Goal: Task Accomplishment & Management: Manage account settings

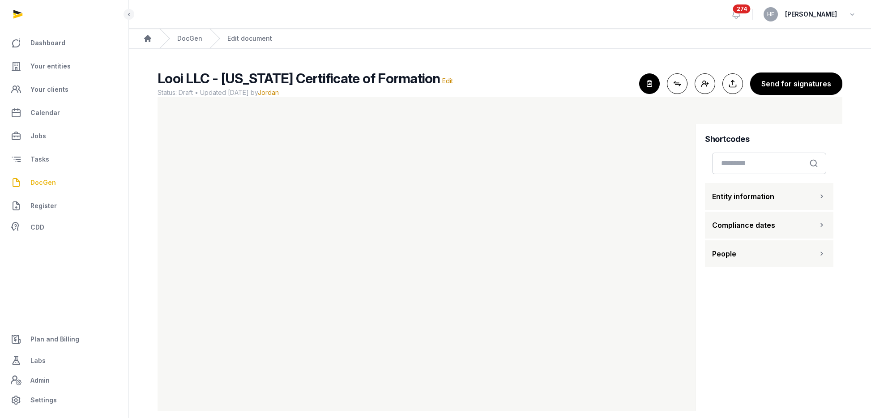
scroll to position [11, 0]
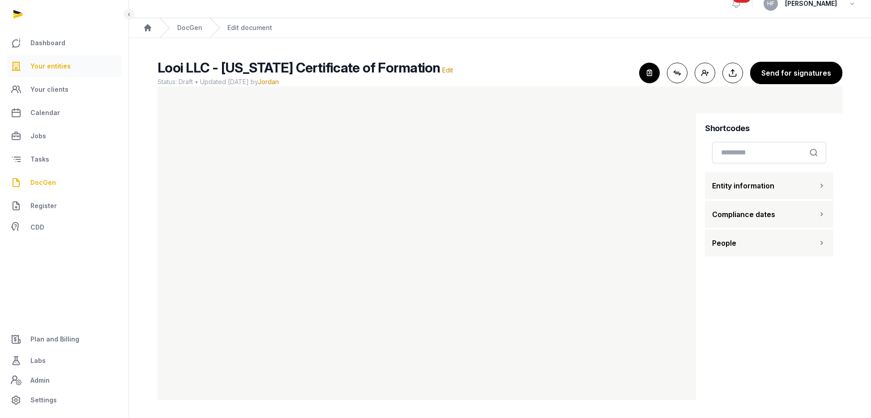
click at [44, 67] on span "Your entities" at bounding box center [50, 66] width 40 height 11
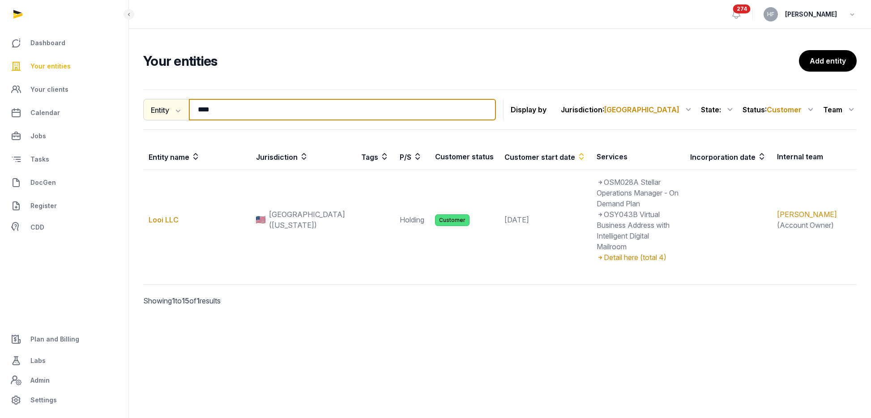
drag, startPoint x: 235, startPoint y: 111, endPoint x: 162, endPoint y: 111, distance: 73.9
click at [162, 111] on div "Entity Entity People Tags Services **** Search" at bounding box center [319, 109] width 353 height 21
paste input "**********"
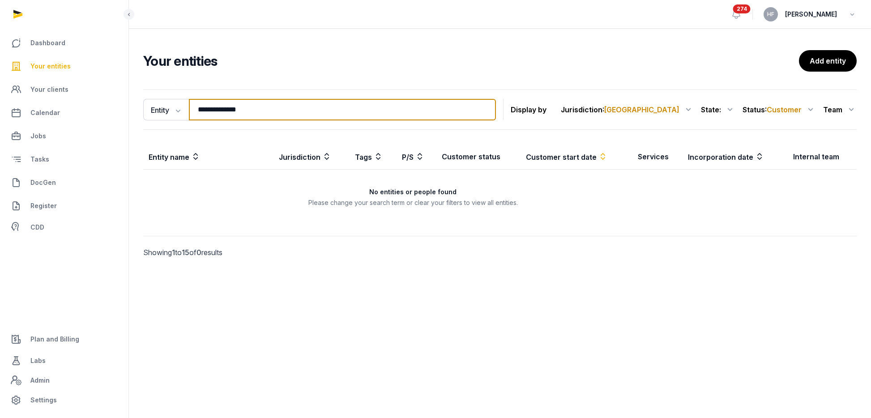
type input "**********"
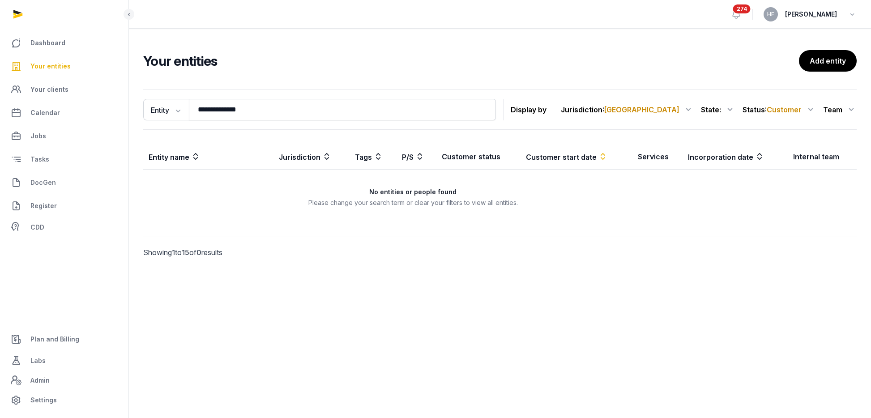
click at [791, 112] on span "Customer" at bounding box center [784, 109] width 35 height 9
click at [783, 136] on div "All statuses" at bounding box center [780, 132] width 72 height 16
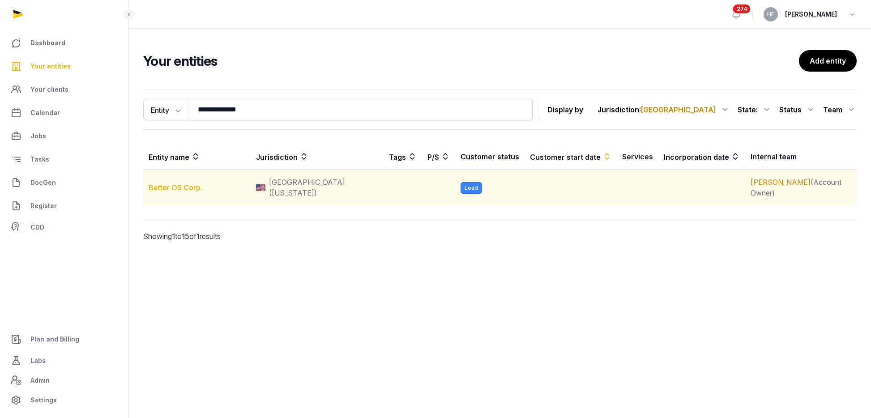
click at [180, 183] on link "Better OS Corp." at bounding box center [176, 187] width 54 height 9
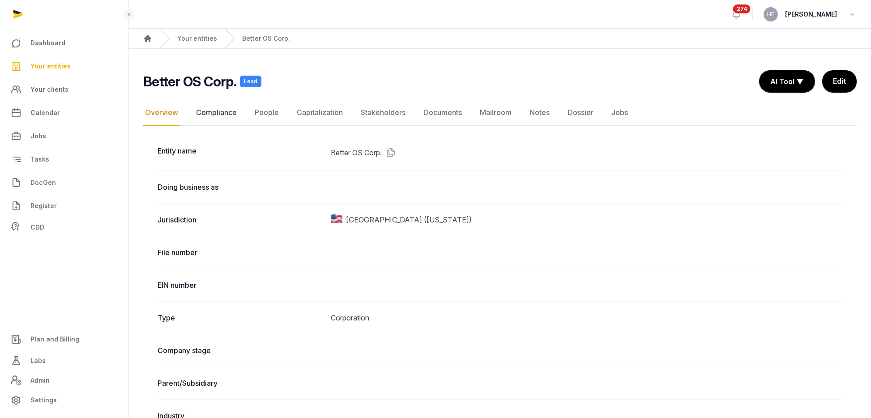
click at [235, 111] on link "Compliance" at bounding box center [216, 113] width 44 height 26
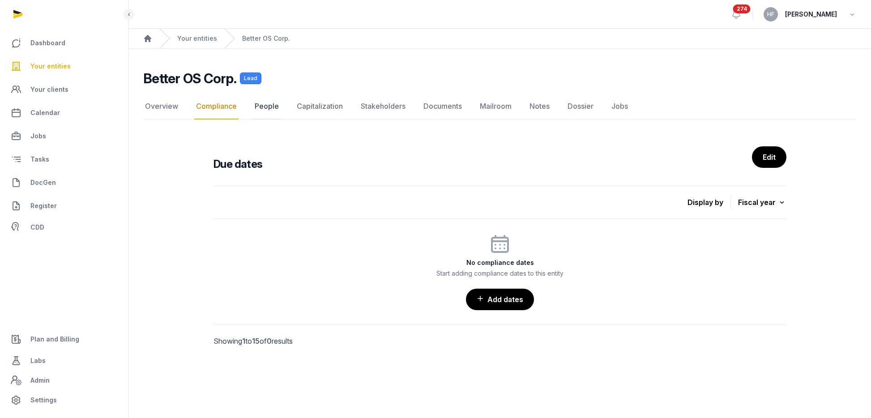
click at [266, 109] on link "People" at bounding box center [267, 107] width 28 height 26
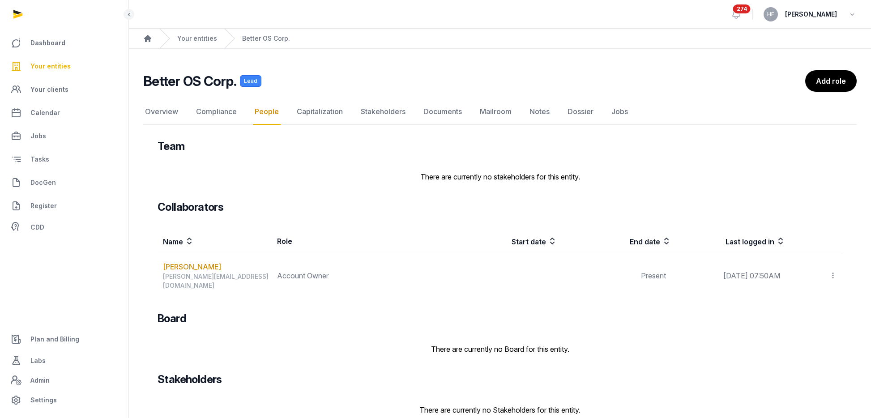
scroll to position [10, 0]
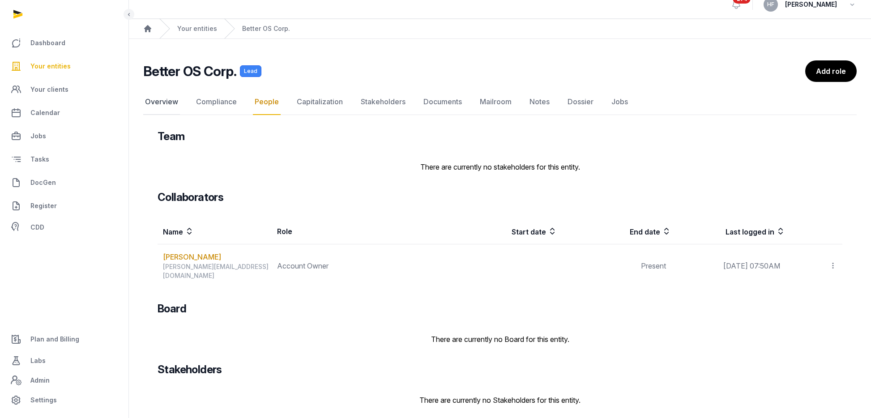
click at [159, 106] on link "Overview" at bounding box center [161, 102] width 37 height 26
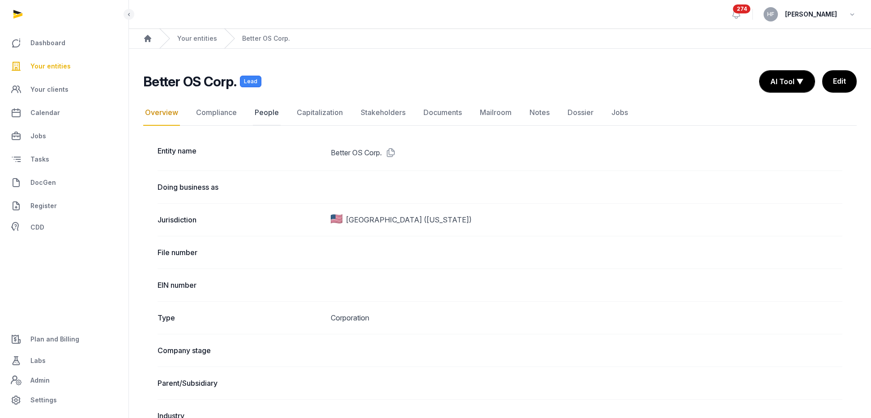
click at [272, 115] on link "People" at bounding box center [267, 113] width 28 height 26
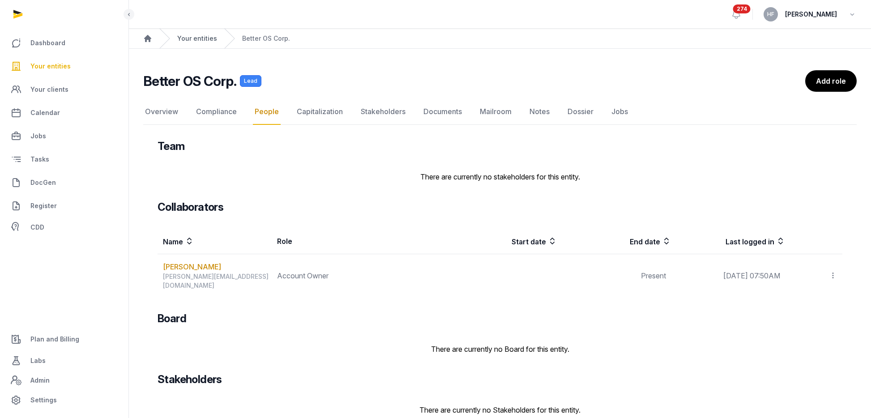
click at [195, 41] on link "Your entities" at bounding box center [197, 38] width 40 height 9
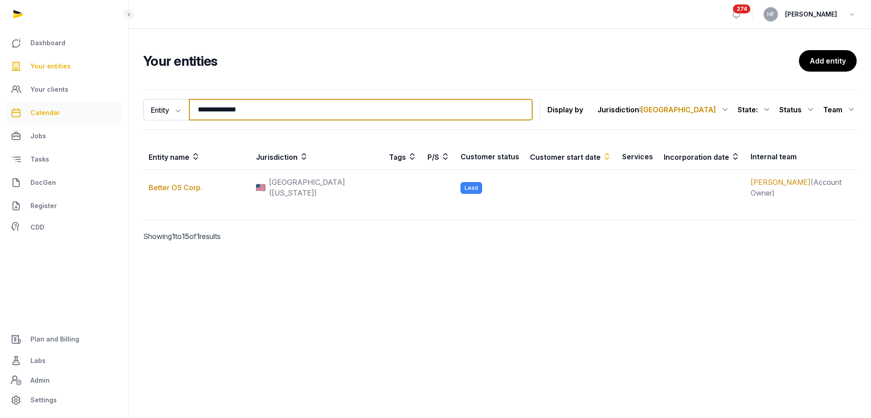
drag, startPoint x: 262, startPoint y: 111, endPoint x: 85, endPoint y: 113, distance: 176.8
click at [97, 110] on div "**********" at bounding box center [435, 209] width 871 height 418
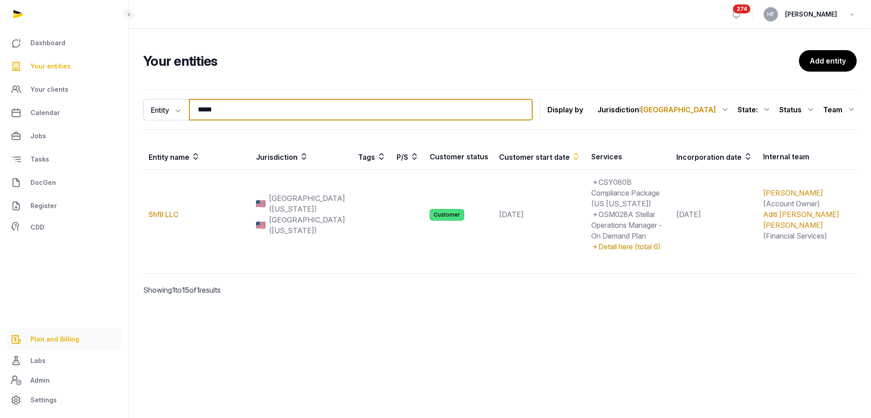
type input "*****"
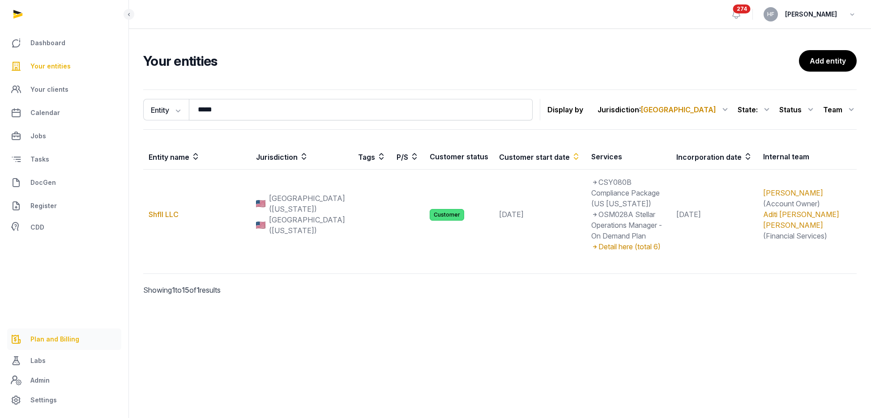
click at [62, 340] on span "Plan and Billing" at bounding box center [54, 339] width 49 height 11
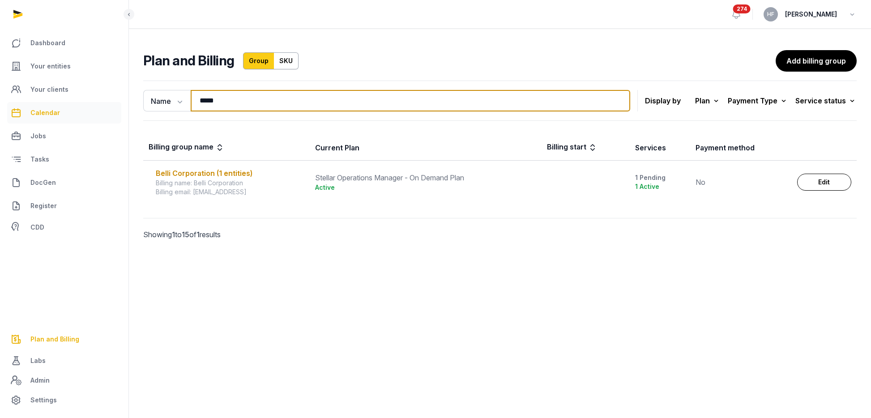
drag, startPoint x: 226, startPoint y: 106, endPoint x: 60, endPoint y: 105, distance: 166.5
click at [84, 100] on div "Dashboard Your entities Your clients Calendar Jobs Tasks DocGen Register CDD Pl…" at bounding box center [435, 209] width 871 height 418
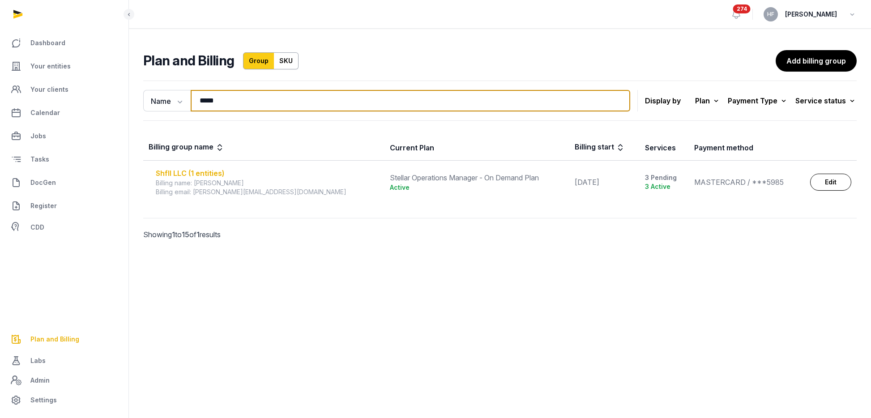
type input "*****"
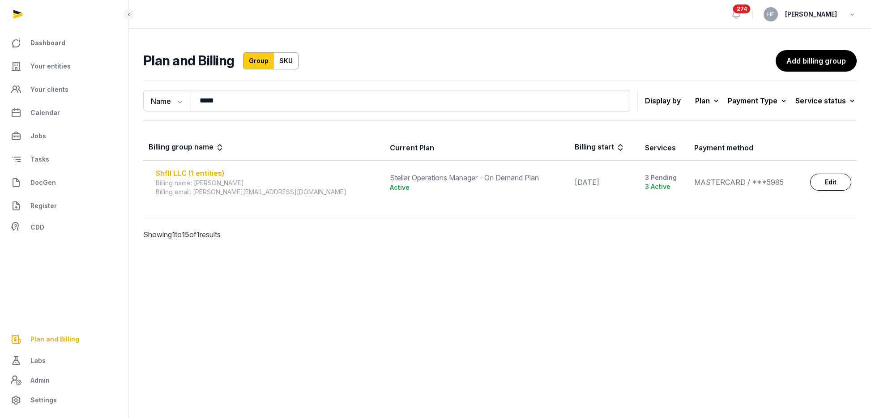
click at [196, 177] on div "Shfll LLC (1 entities)" at bounding box center [267, 173] width 223 height 11
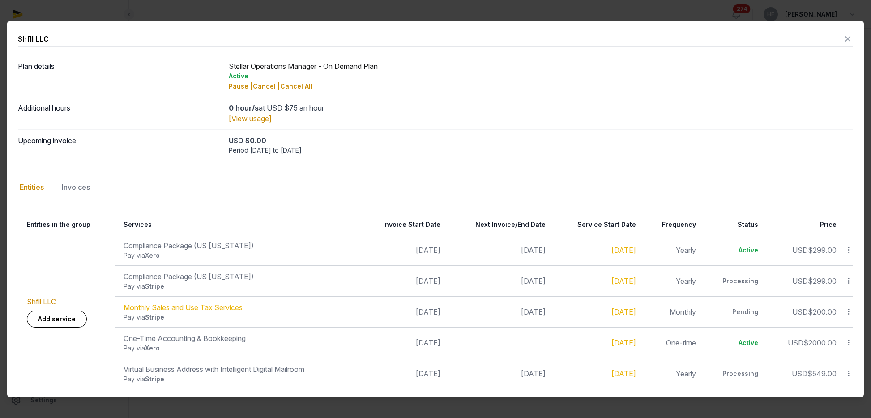
click at [851, 342] on icon at bounding box center [849, 342] width 8 height 9
click at [829, 308] on div "Complete" at bounding box center [817, 307] width 72 height 16
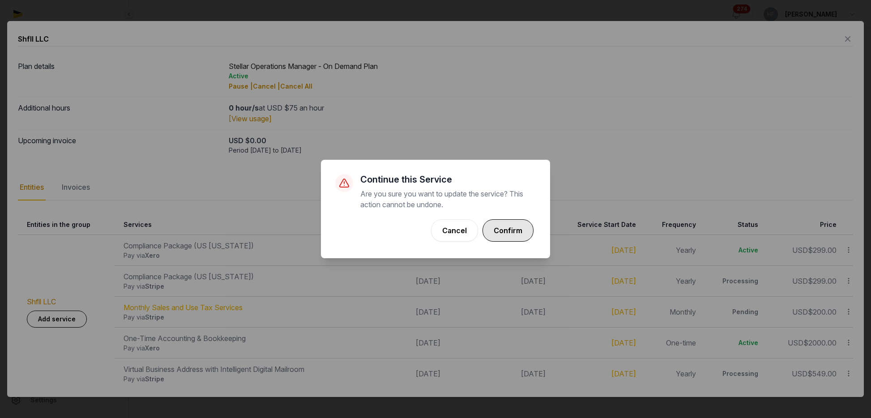
click at [511, 234] on button "Confirm" at bounding box center [508, 230] width 51 height 22
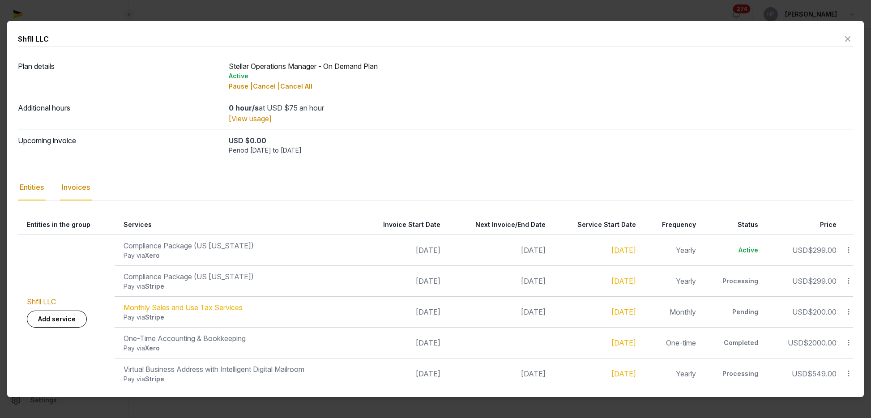
click at [79, 184] on div "Invoices" at bounding box center [76, 188] width 32 height 26
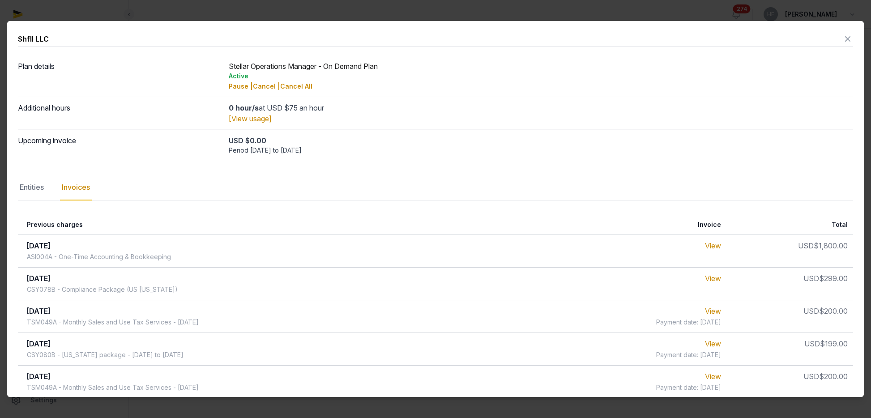
click at [848, 36] on icon at bounding box center [847, 39] width 11 height 14
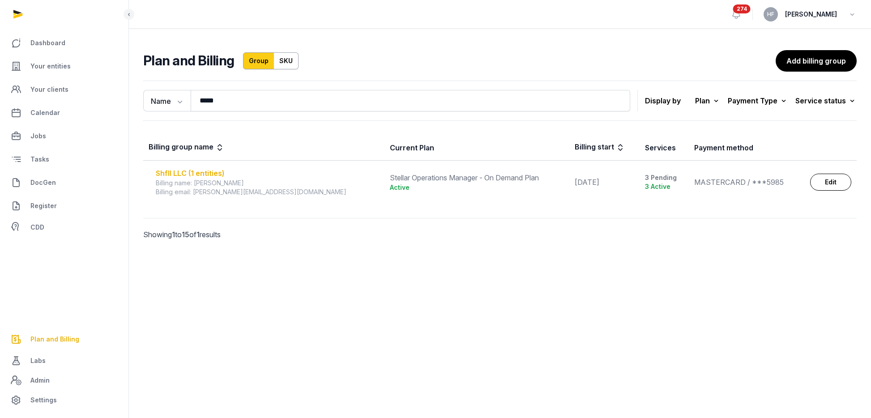
click at [201, 174] on div "Shfll LLC (1 entities)" at bounding box center [267, 173] width 223 height 11
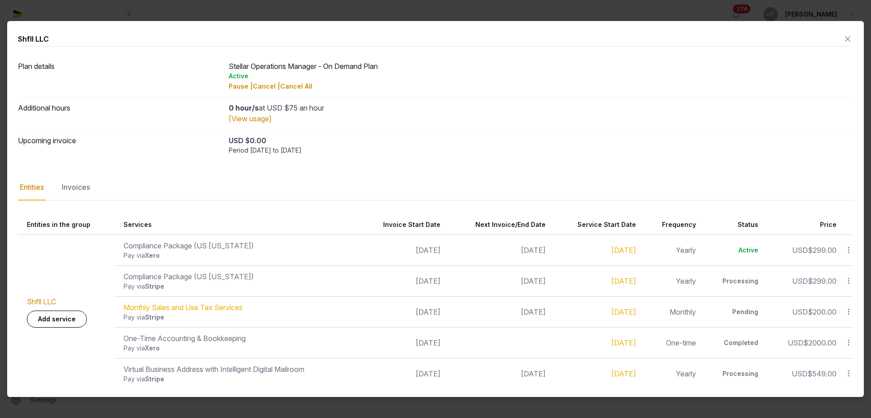
click at [852, 34] on icon at bounding box center [847, 39] width 11 height 14
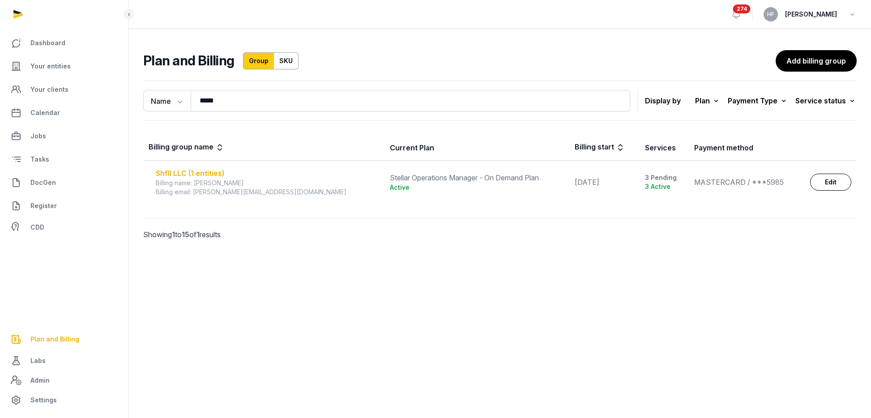
click at [212, 171] on div "Shfll LLC (1 entities)" at bounding box center [267, 173] width 223 height 11
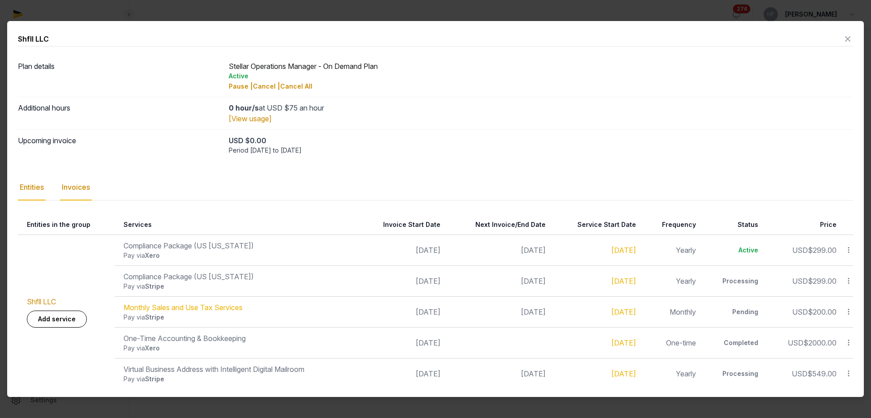
click at [71, 188] on div "Invoices" at bounding box center [76, 188] width 32 height 26
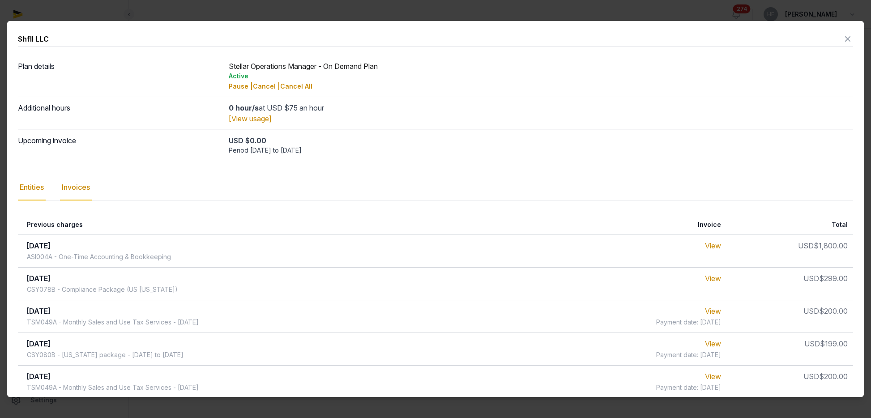
click at [32, 191] on div "Entities" at bounding box center [32, 188] width 28 height 26
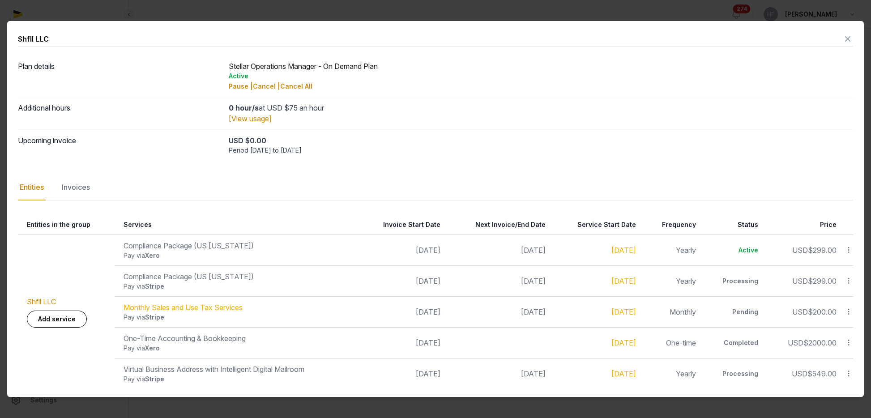
scroll to position [2, 0]
click at [79, 186] on div "Invoices" at bounding box center [76, 185] width 32 height 26
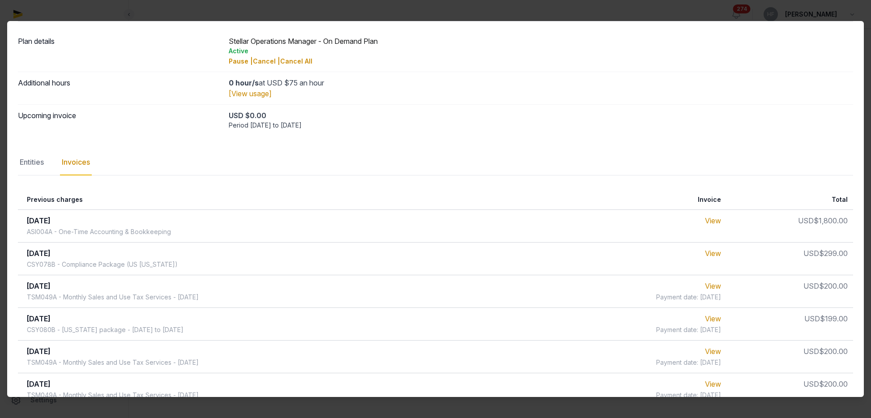
scroll to position [30, 0]
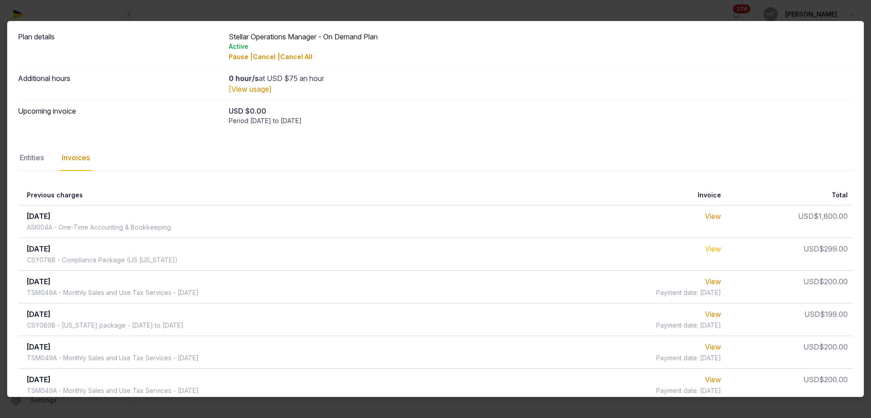
click at [716, 250] on link "View" at bounding box center [713, 248] width 16 height 9
click at [34, 159] on div "Entities" at bounding box center [32, 158] width 28 height 26
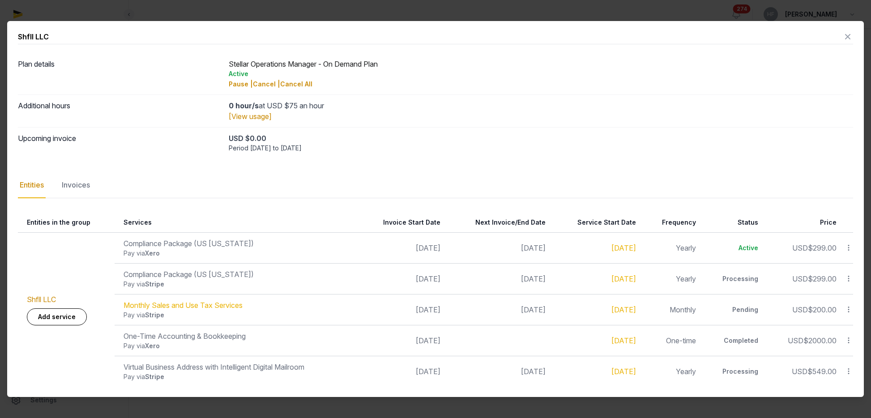
scroll to position [2, 0]
click at [82, 184] on div "Invoices" at bounding box center [76, 185] width 32 height 26
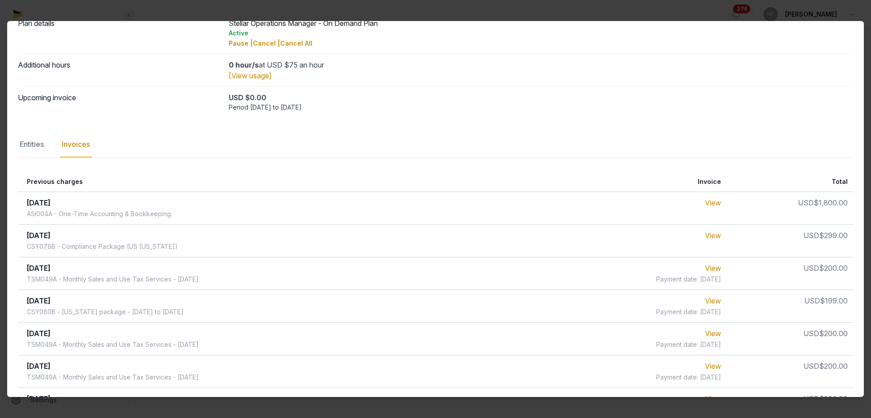
scroll to position [0, 0]
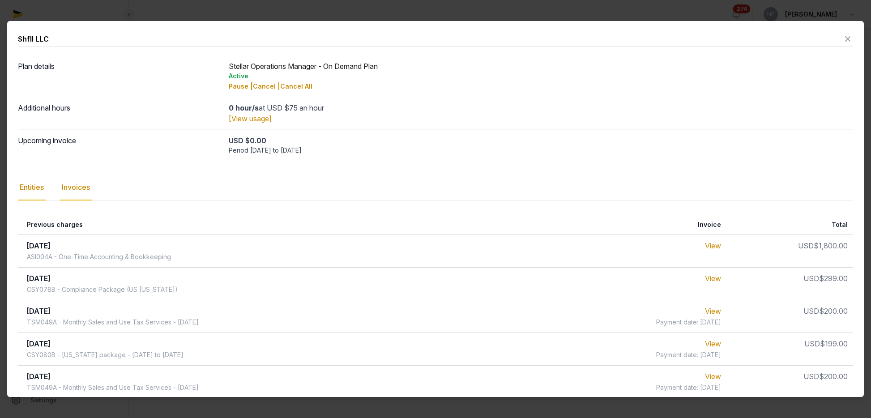
click at [36, 191] on div "Entities" at bounding box center [32, 188] width 28 height 26
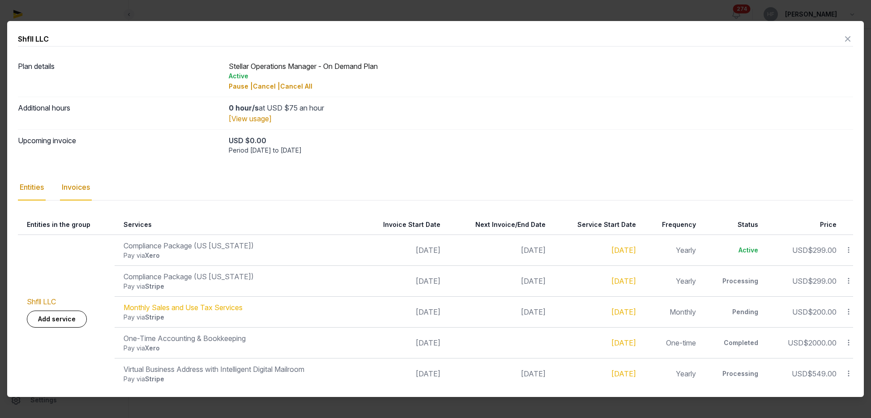
click at [88, 188] on div "Invoices" at bounding box center [76, 188] width 32 height 26
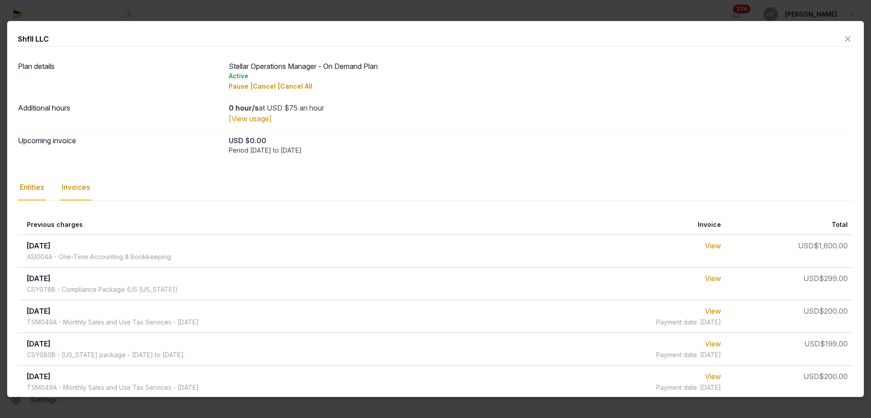
click at [24, 182] on div "Entities" at bounding box center [32, 188] width 28 height 26
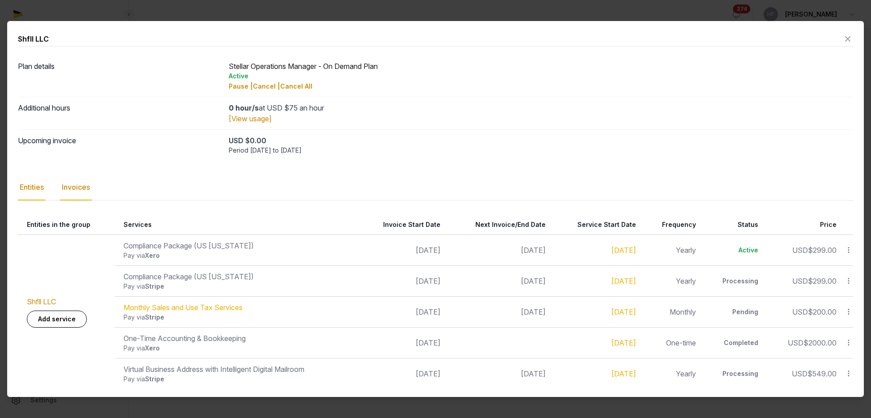
click at [82, 190] on div "Invoices" at bounding box center [76, 188] width 32 height 26
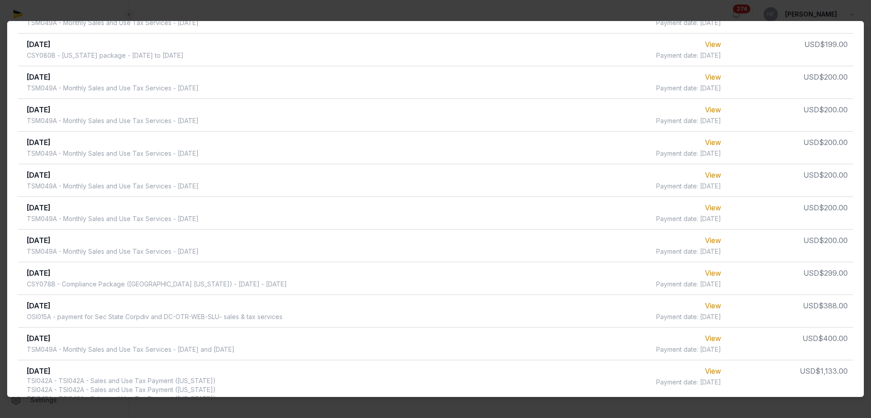
scroll to position [308, 0]
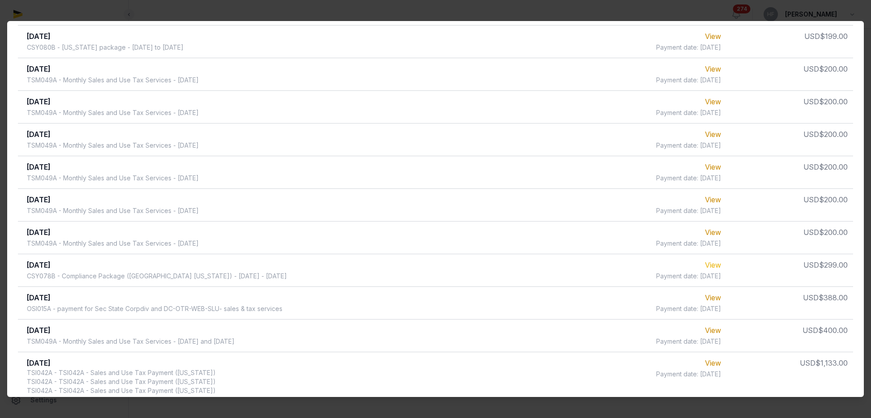
click at [721, 264] on link "View" at bounding box center [713, 265] width 16 height 9
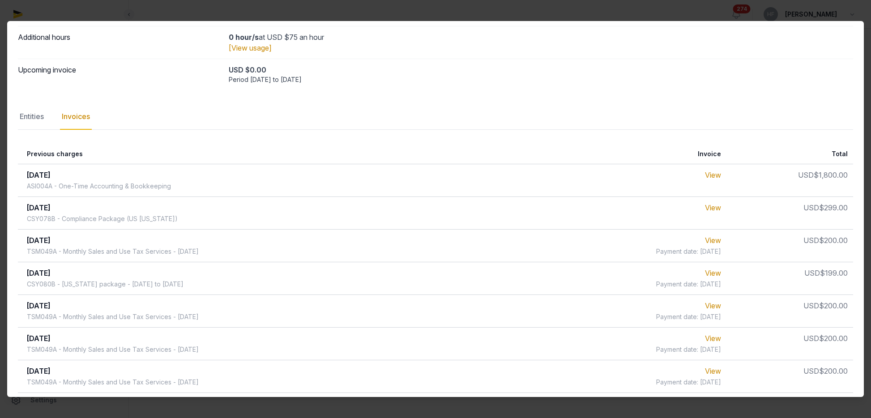
scroll to position [71, 0]
click at [720, 209] on link "View" at bounding box center [713, 207] width 16 height 9
click at [31, 115] on div "Entities" at bounding box center [32, 116] width 28 height 26
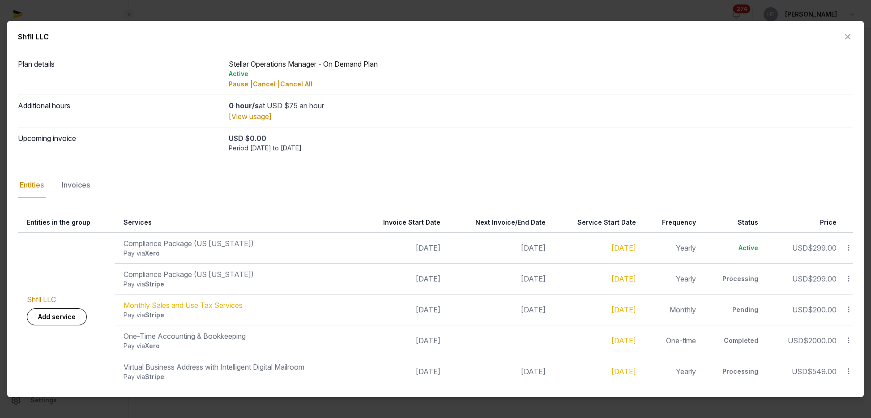
scroll to position [2, 0]
click at [851, 34] on icon at bounding box center [847, 37] width 11 height 14
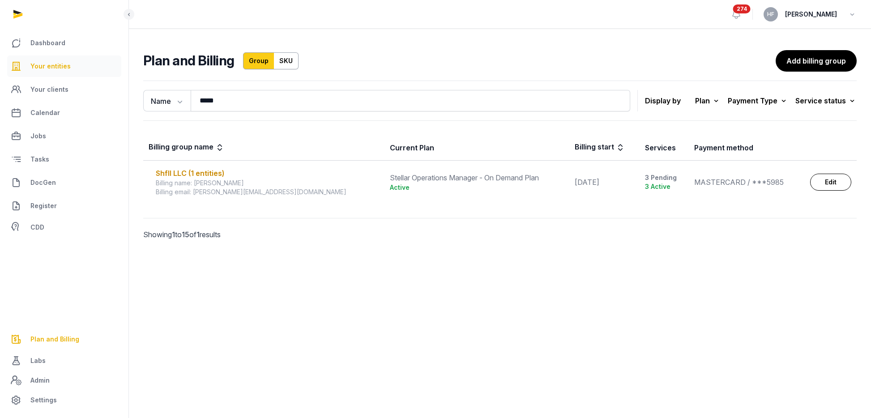
click at [59, 67] on span "Your entities" at bounding box center [50, 66] width 40 height 11
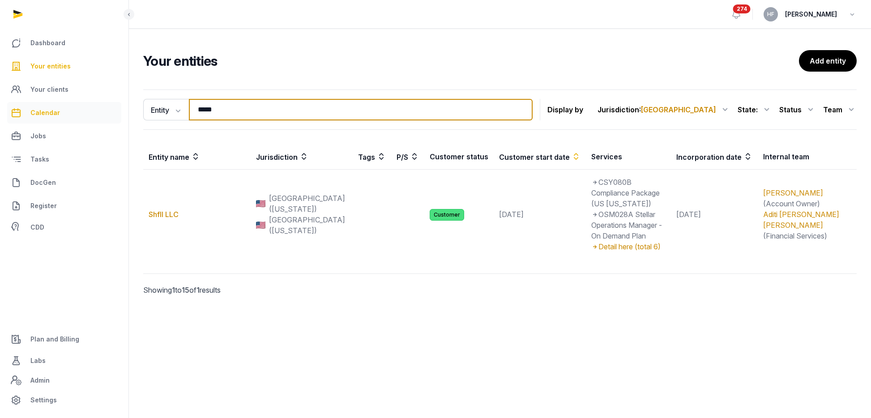
drag, startPoint x: 244, startPoint y: 111, endPoint x: 97, endPoint y: 108, distance: 146.8
click at [106, 108] on div "Dashboard Your entities Your clients Calendar Jobs Tasks DocGen Register CDD Pl…" at bounding box center [435, 209] width 871 height 418
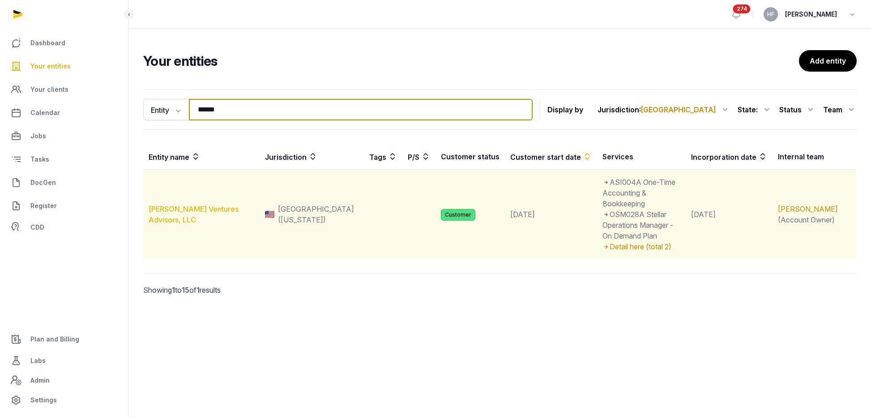
type input "******"
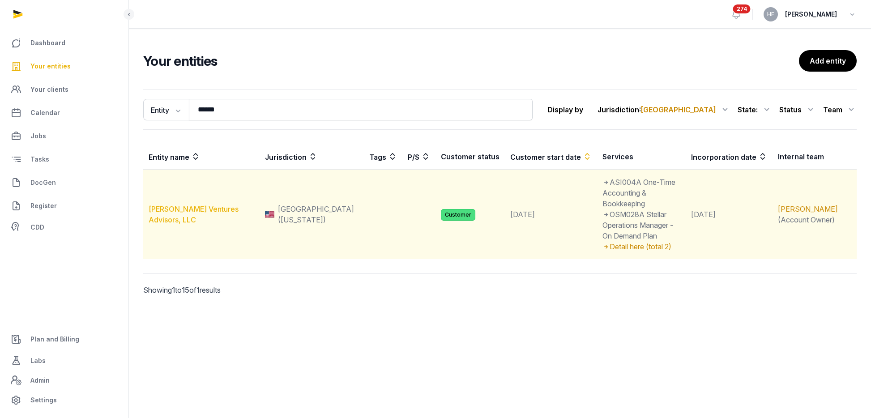
click at [206, 205] on link "[PERSON_NAME] Ventures Advisors, LLC" at bounding box center [194, 215] width 90 height 20
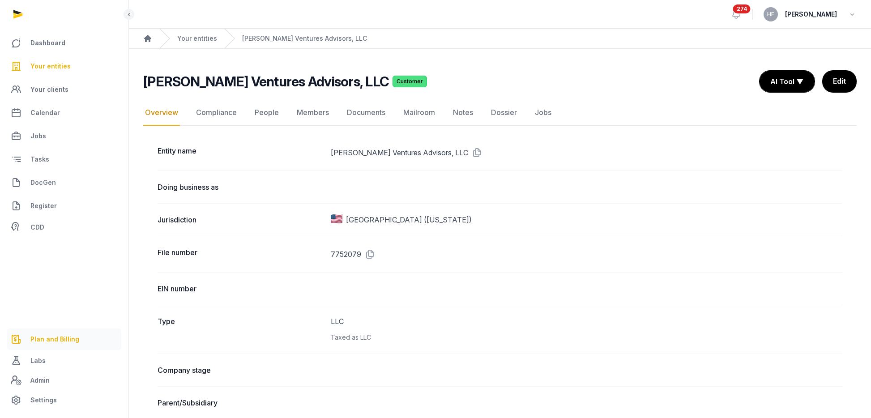
click at [60, 340] on span "Plan and Billing" at bounding box center [54, 339] width 49 height 11
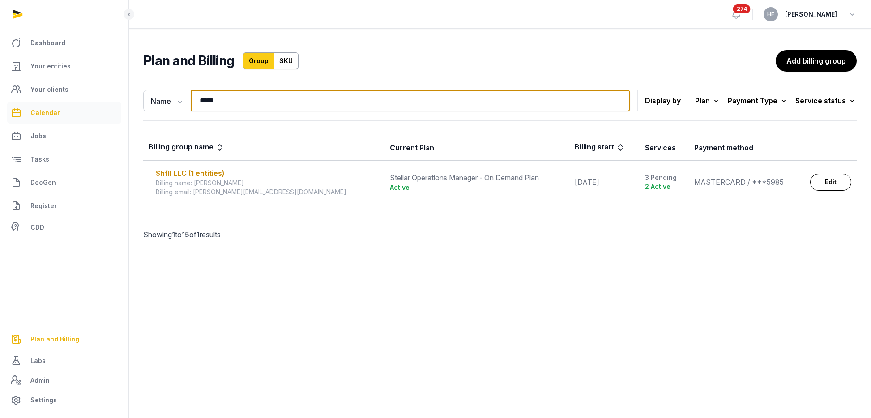
drag, startPoint x: 225, startPoint y: 101, endPoint x: 83, endPoint y: 102, distance: 142.3
click at [101, 100] on div "Dashboard Your entities Your clients Calendar Jobs Tasks DocGen Register CDD Pl…" at bounding box center [435, 209] width 871 height 418
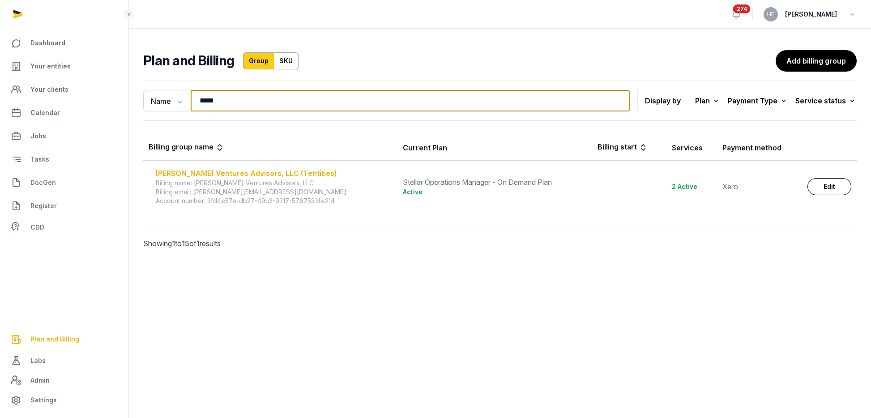
type input "*****"
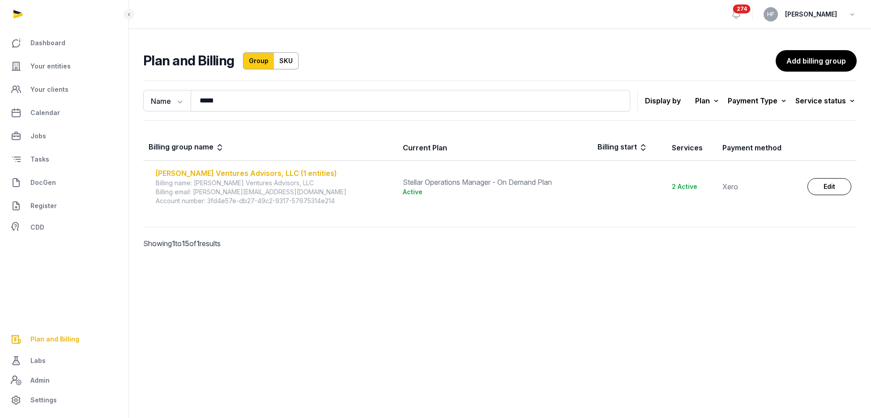
click at [278, 172] on div "[PERSON_NAME] Ventures Advisors, LLC (1 entities)" at bounding box center [274, 173] width 236 height 11
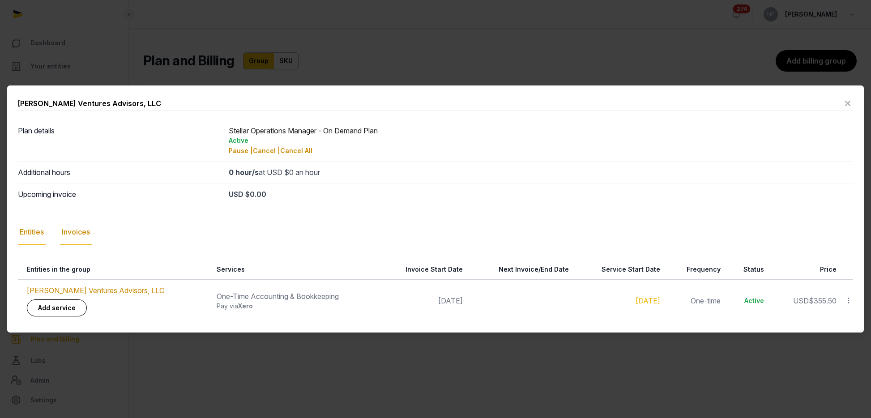
click at [79, 236] on div "Invoices" at bounding box center [76, 232] width 32 height 26
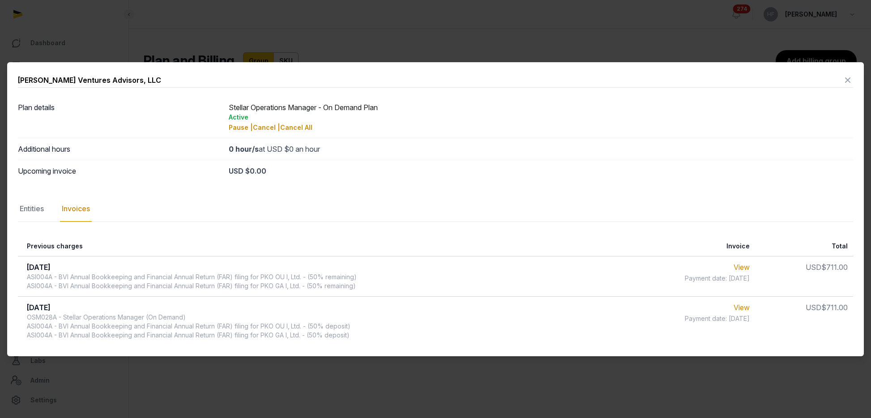
click at [36, 206] on div "Entities" at bounding box center [32, 209] width 28 height 26
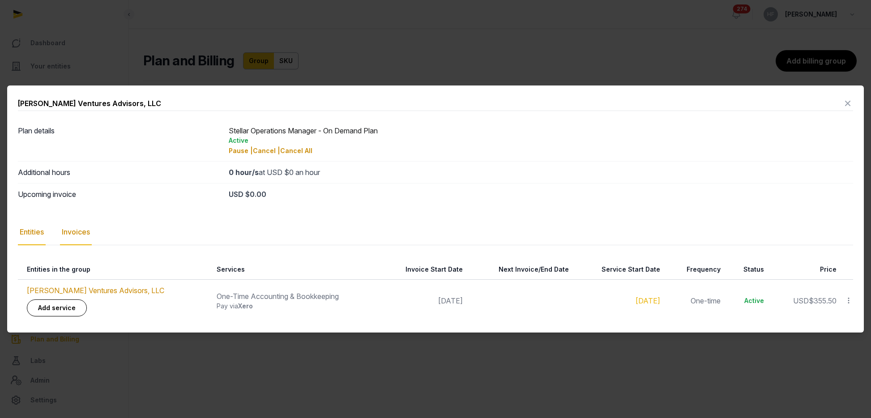
click at [81, 231] on div "Invoices" at bounding box center [76, 232] width 32 height 26
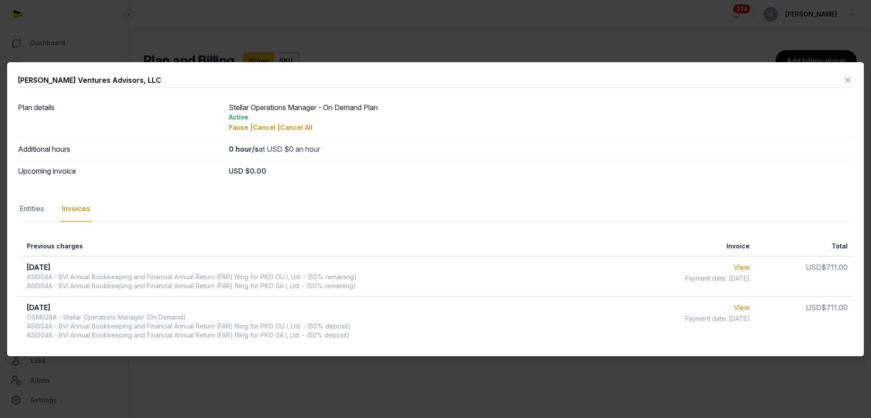
click at [852, 78] on icon at bounding box center [847, 80] width 11 height 14
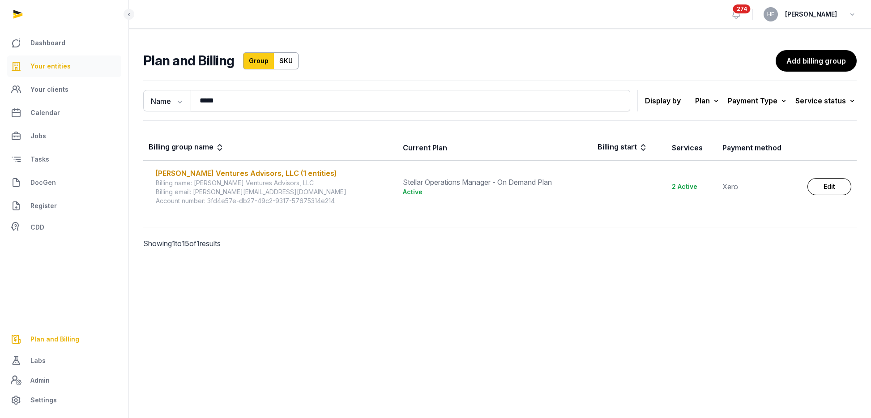
click at [86, 60] on link "Your entities" at bounding box center [64, 66] width 114 height 21
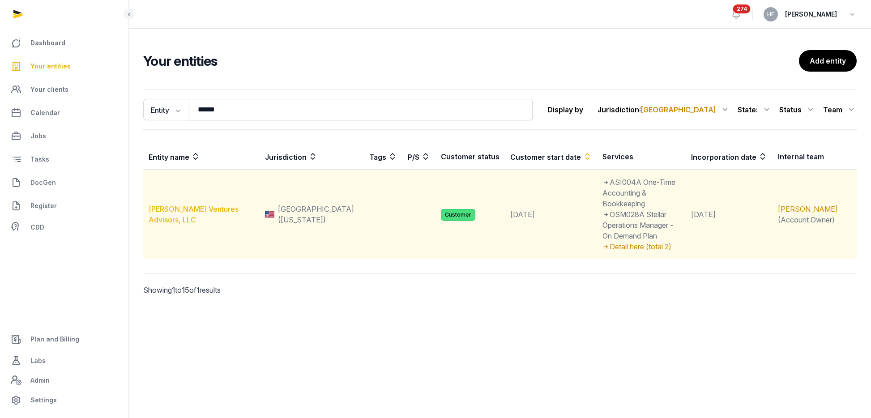
click at [211, 205] on link "[PERSON_NAME] Ventures Advisors, LLC" at bounding box center [194, 215] width 90 height 20
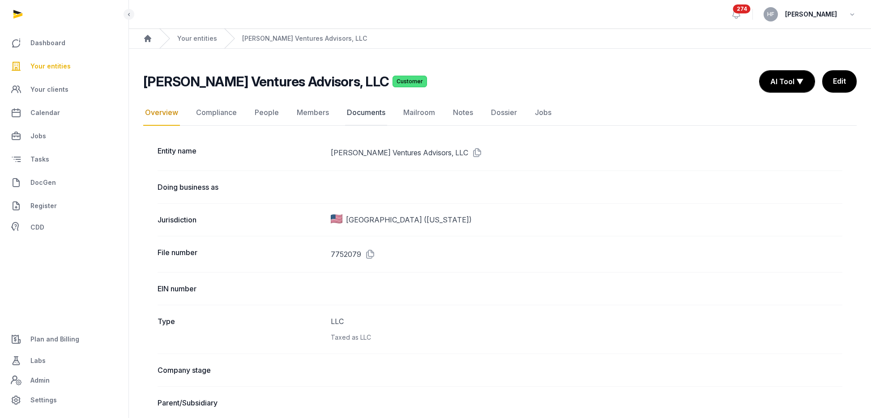
click at [363, 113] on link "Documents" at bounding box center [366, 113] width 42 height 26
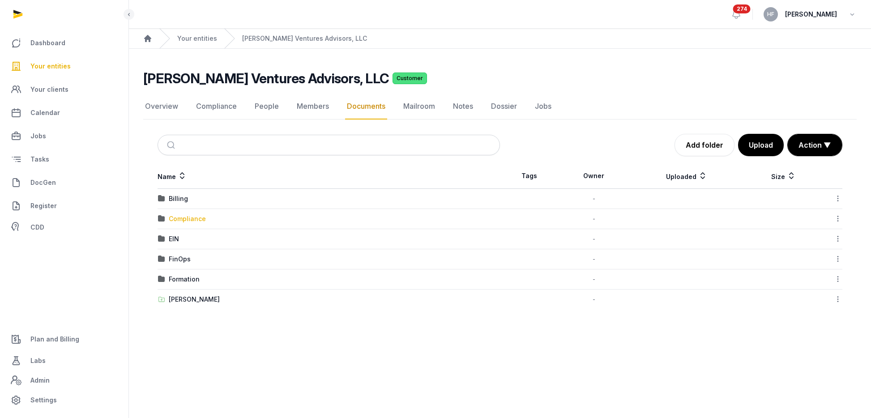
click at [191, 218] on div "Compliance" at bounding box center [187, 218] width 37 height 9
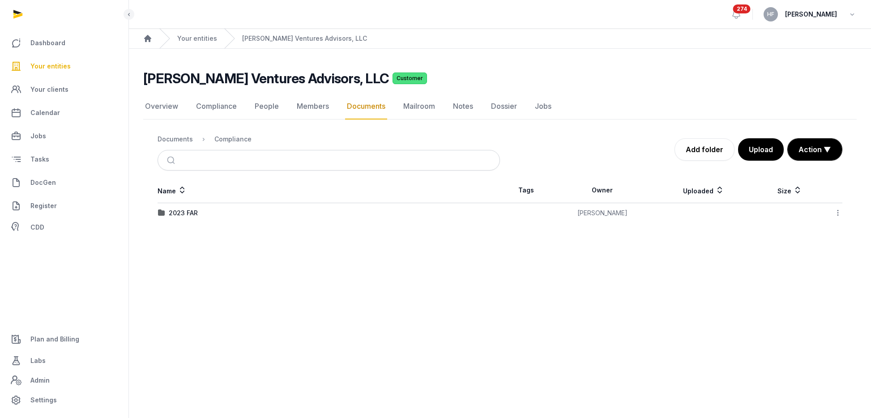
click at [192, 214] on div "2023 FAR" at bounding box center [183, 213] width 29 height 9
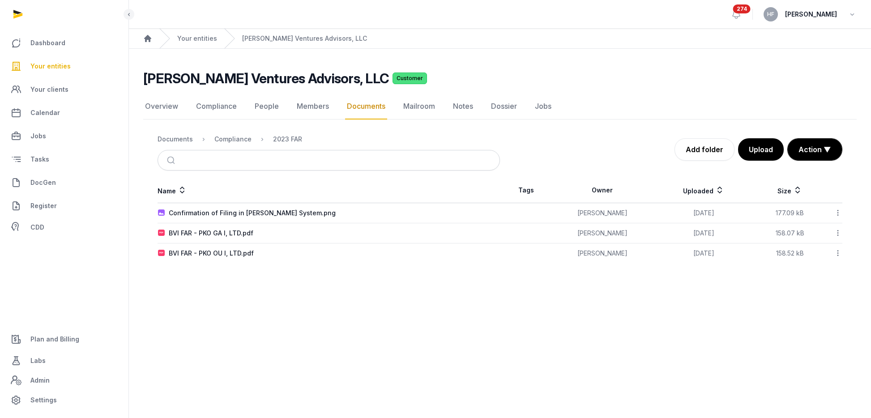
click at [231, 234] on div "BVI FAR - PKO GA I, LTD.pdf" at bounding box center [211, 233] width 85 height 9
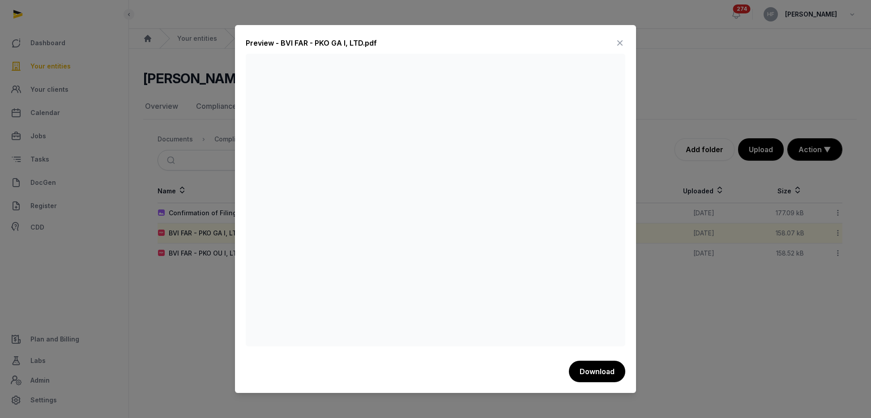
click at [620, 43] on icon at bounding box center [620, 43] width 11 height 14
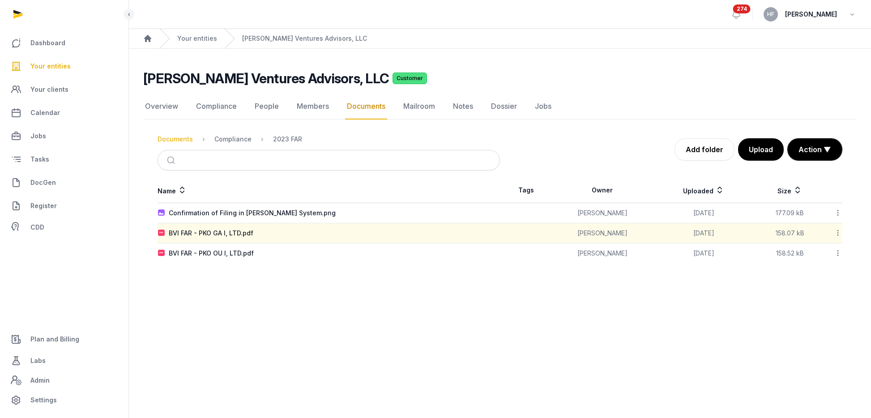
click at [184, 138] on div "Documents" at bounding box center [175, 139] width 35 height 9
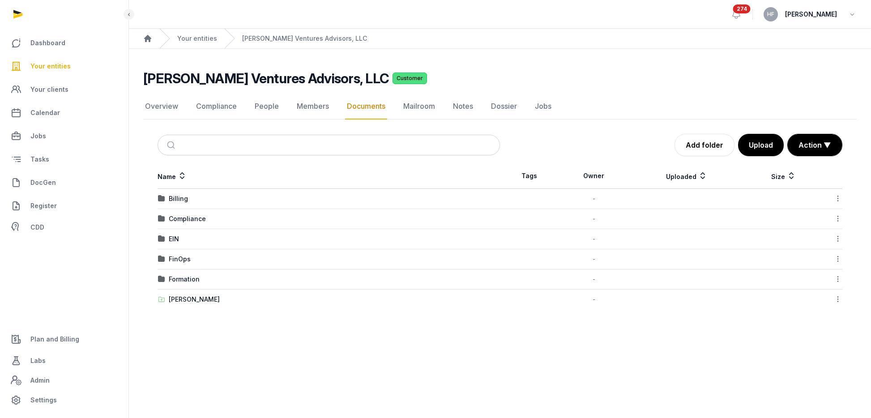
click at [194, 299] on div "Shared Folder" at bounding box center [194, 299] width 51 height 9
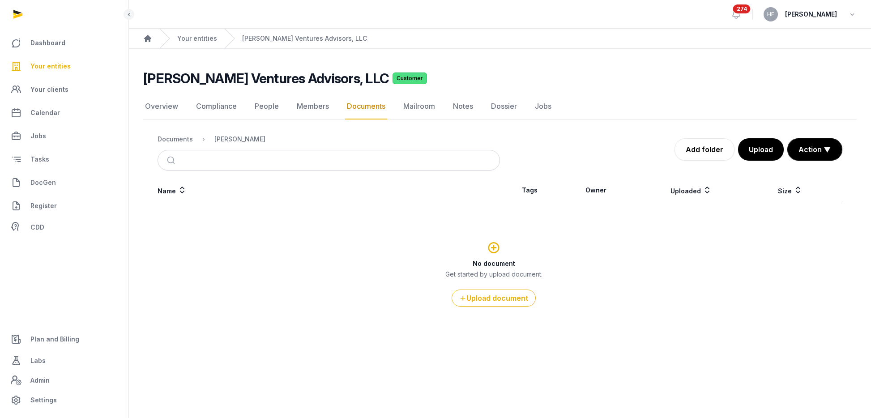
click at [181, 140] on div "Documents" at bounding box center [175, 139] width 35 height 9
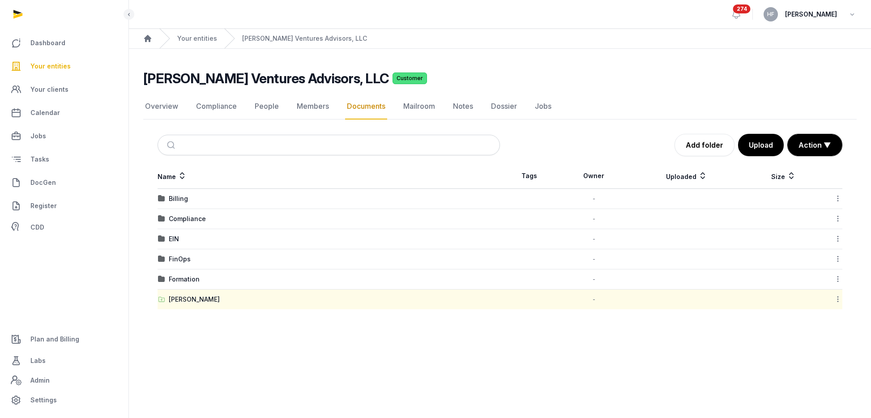
click at [837, 299] on icon at bounding box center [838, 299] width 8 height 9
click at [816, 355] on div "Copy link" at bounding box center [806, 355] width 72 height 16
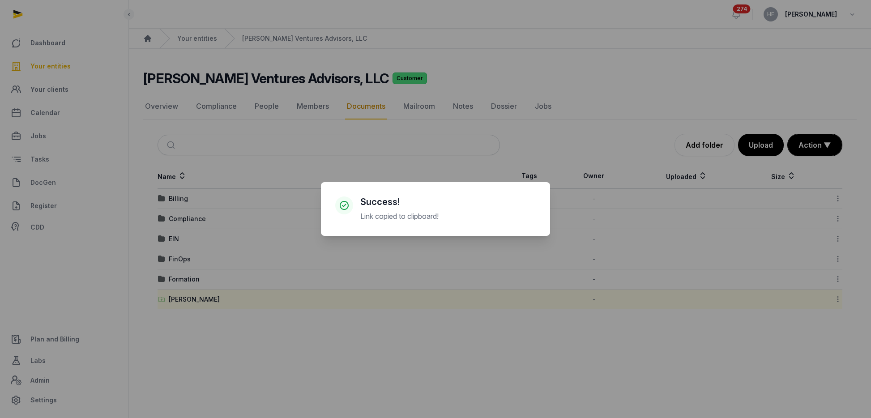
click at [197, 274] on div "× Success! Link copied to clipboard! Cancel No OK" at bounding box center [435, 209] width 871 height 418
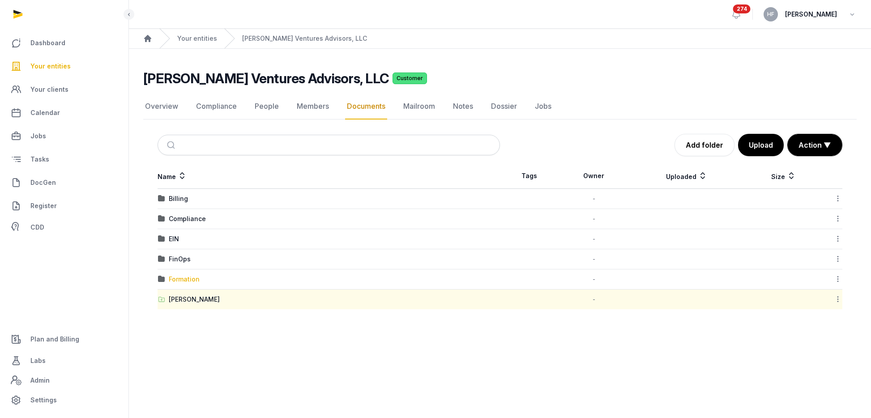
click at [189, 278] on div "Formation" at bounding box center [184, 279] width 31 height 9
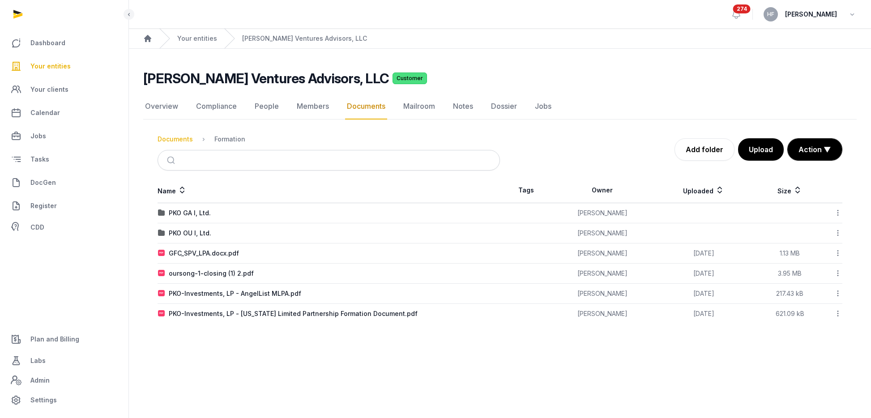
click at [171, 136] on div "Documents" at bounding box center [175, 139] width 35 height 9
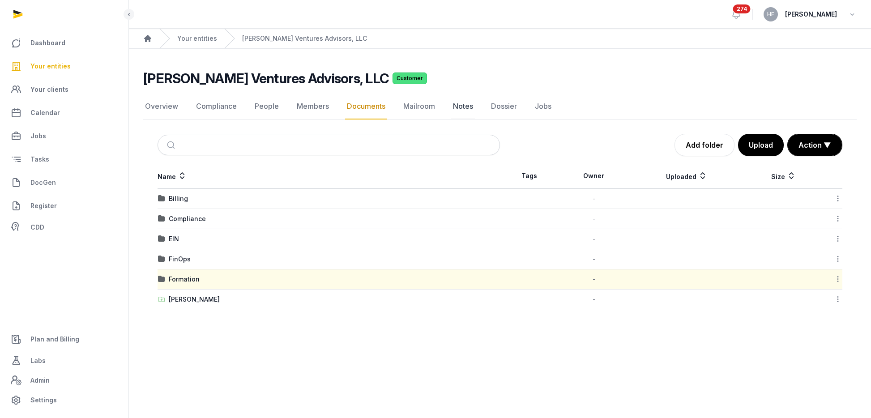
click at [455, 106] on link "Notes" at bounding box center [463, 107] width 24 height 26
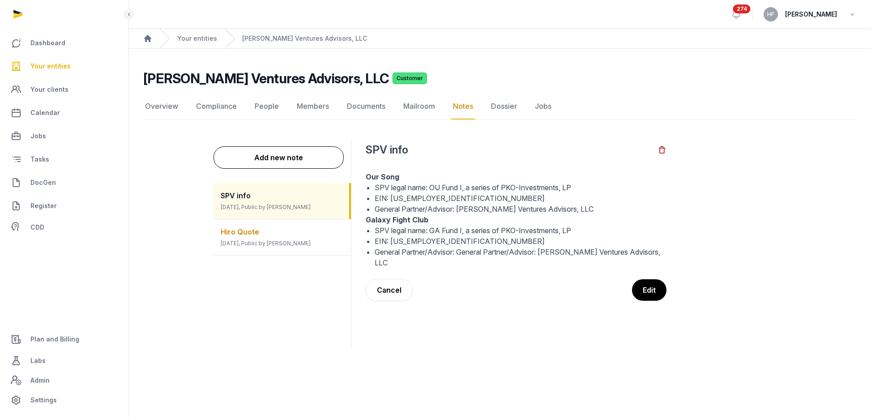
click at [284, 244] on span "1 year ago, Public by Helen Foo" at bounding box center [266, 243] width 90 height 7
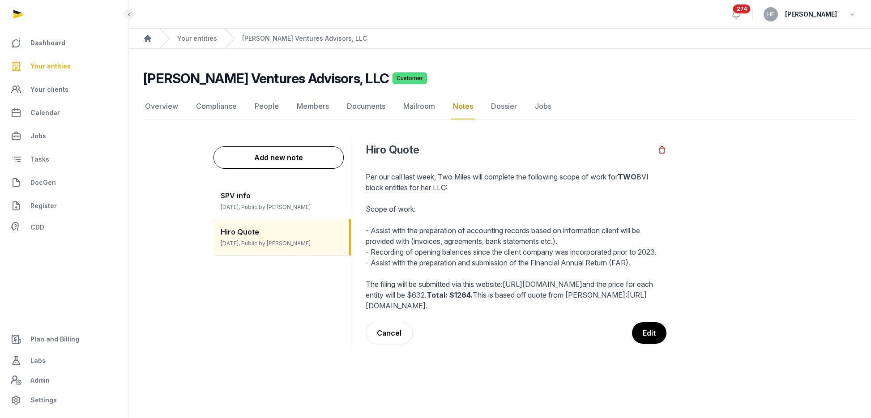
click at [400, 310] on link "https://resources.harneysfiduciary.com/acton/media/45966/accounting-services-ro…" at bounding box center [506, 301] width 281 height 20
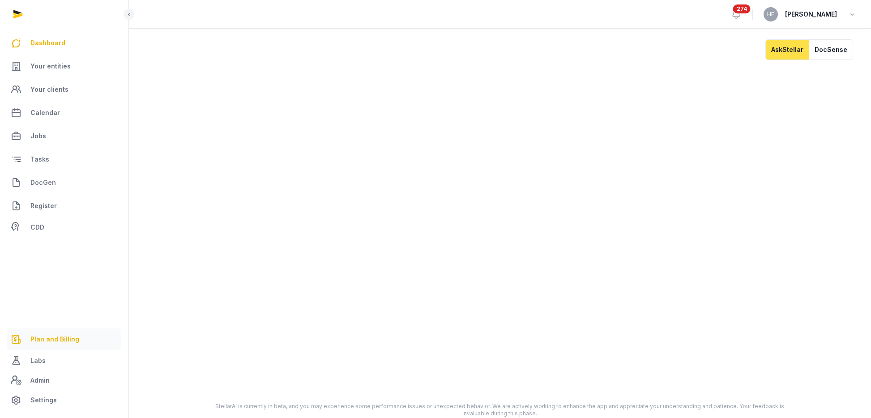
click at [58, 336] on span "Plan and Billing" at bounding box center [54, 339] width 49 height 11
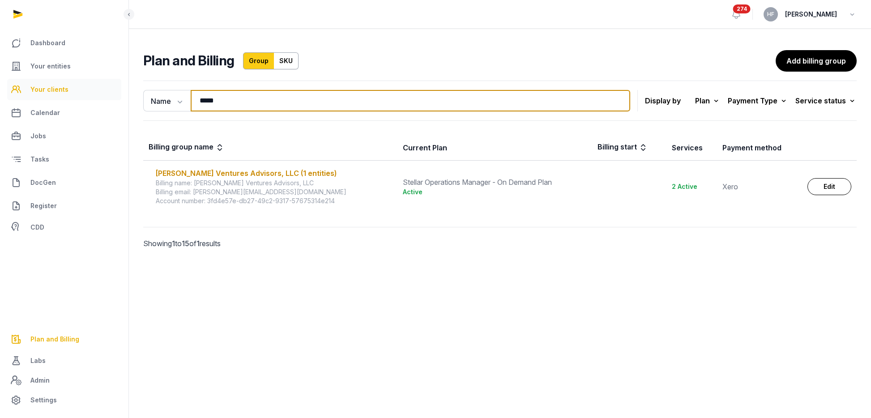
drag, startPoint x: 228, startPoint y: 103, endPoint x: 90, endPoint y: 95, distance: 138.5
click at [118, 95] on div "Dashboard Your entities Your clients Calendar Jobs Tasks DocGen Register CDD Pl…" at bounding box center [435, 209] width 871 height 418
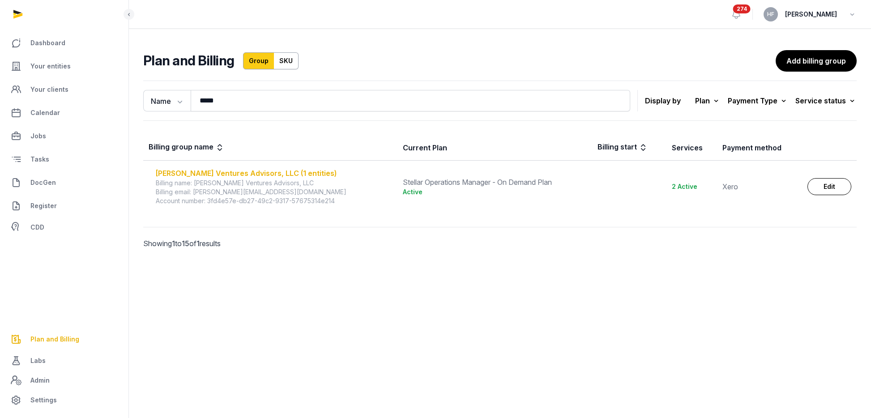
click at [235, 172] on div "[PERSON_NAME] Ventures Advisors, LLC (1 entities)" at bounding box center [274, 173] width 236 height 11
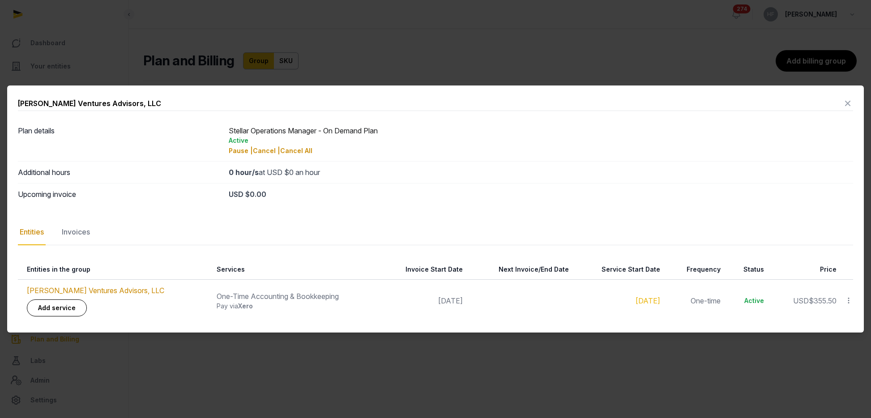
click at [849, 300] on icon at bounding box center [849, 300] width 8 height 9
click at [849, 103] on icon at bounding box center [847, 103] width 11 height 14
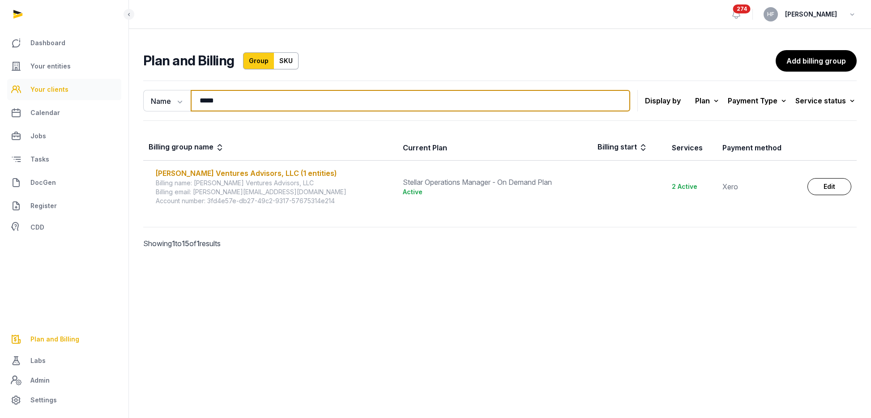
drag, startPoint x: 222, startPoint y: 101, endPoint x: 80, endPoint y: 93, distance: 142.6
click at [88, 93] on div "Dashboard Your entities Your clients Calendar Jobs Tasks DocGen Register CDD Pl…" at bounding box center [435, 209] width 871 height 418
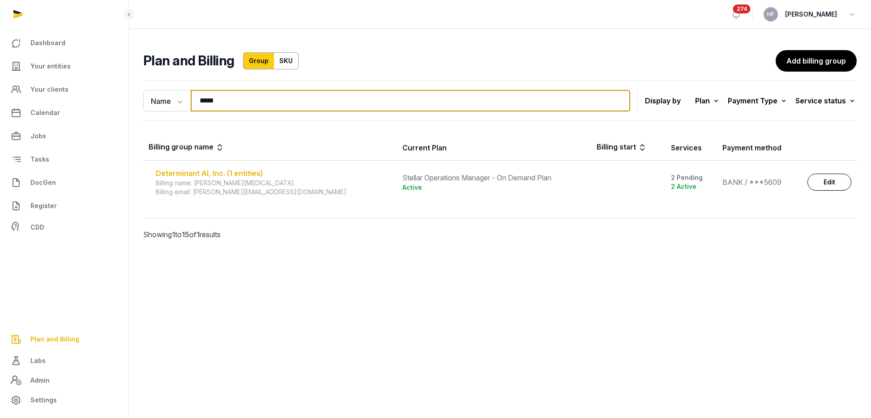
type input "*****"
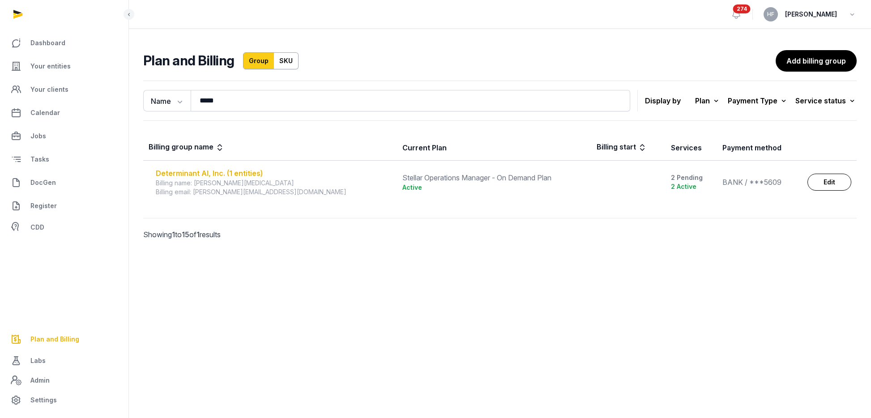
click at [209, 168] on div "Determinant AI, Inc. (1 entities)" at bounding box center [274, 173] width 236 height 11
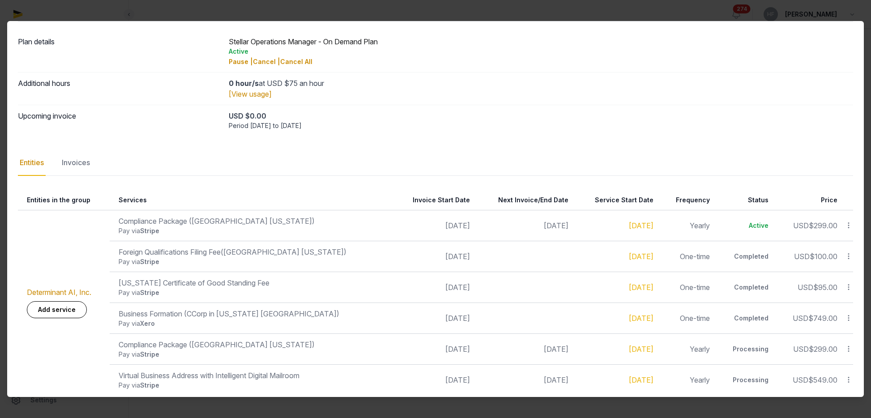
scroll to position [33, 0]
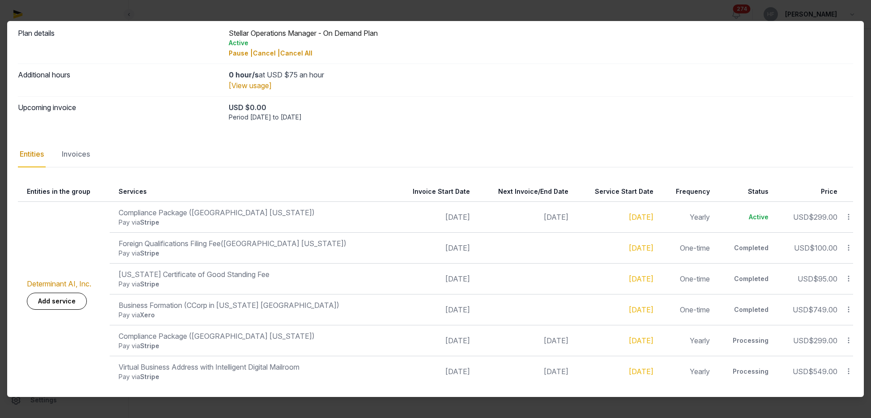
click at [79, 147] on div "Invoices" at bounding box center [76, 154] width 32 height 26
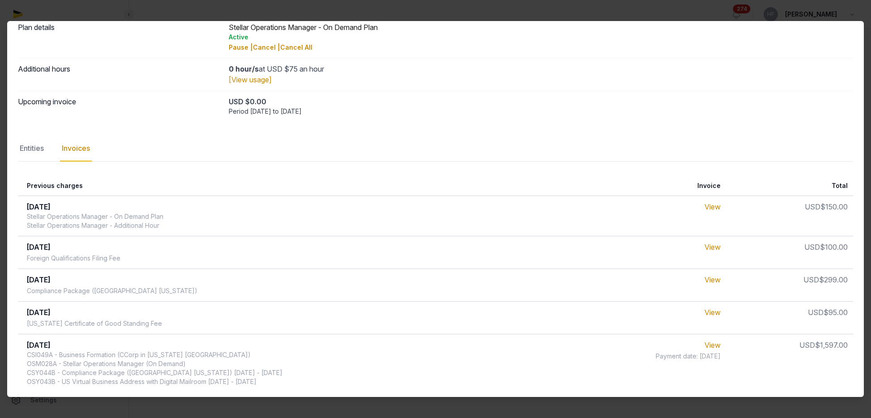
scroll to position [44, 0]
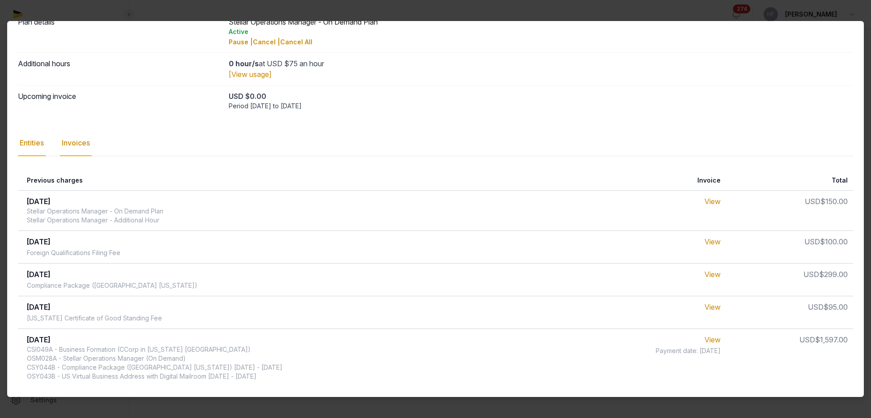
click at [38, 143] on div "Entities" at bounding box center [32, 143] width 28 height 26
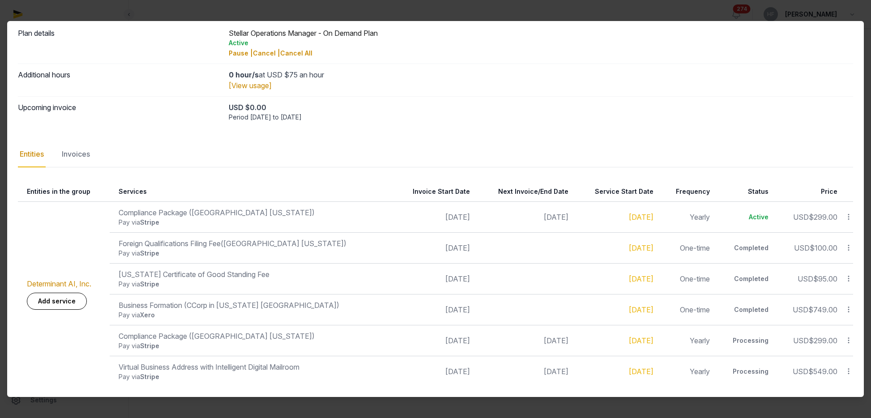
scroll to position [33, 0]
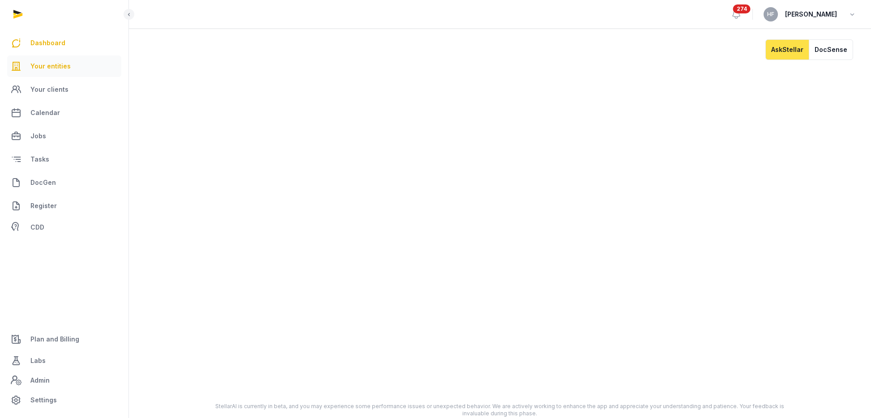
click at [62, 70] on span "Your entities" at bounding box center [50, 66] width 40 height 11
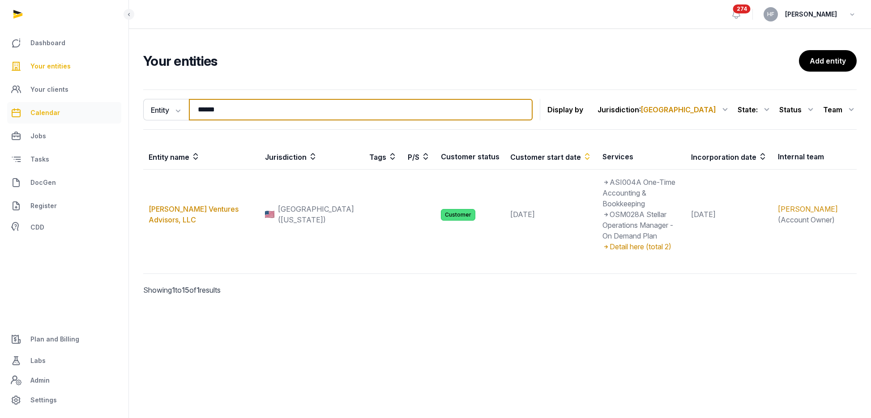
drag, startPoint x: 242, startPoint y: 109, endPoint x: 90, endPoint y: 104, distance: 152.3
click at [115, 104] on div "Dashboard Your entities Your clients Calendar Jobs Tasks DocGen Register CDD Pl…" at bounding box center [435, 209] width 871 height 418
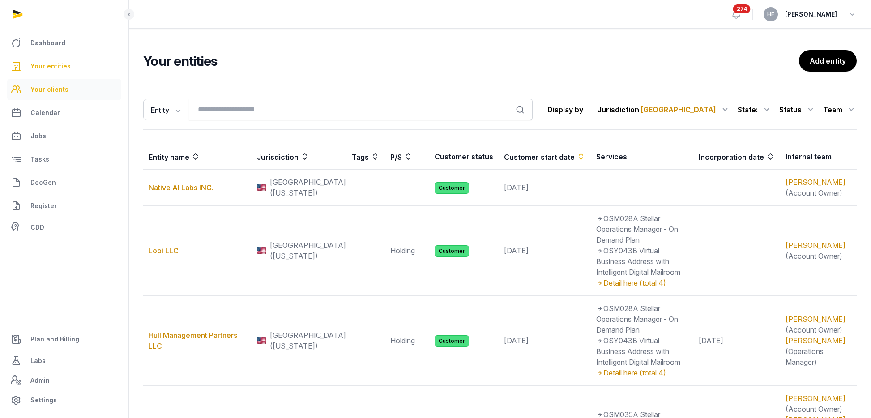
click at [56, 85] on span "Your clients" at bounding box center [49, 89] width 38 height 11
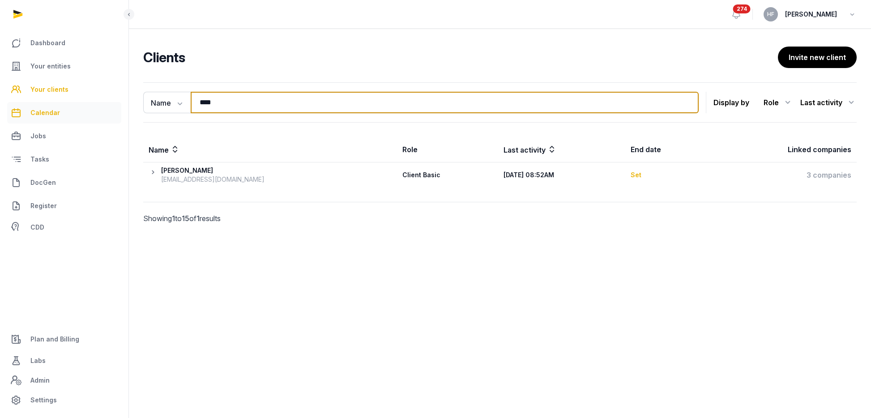
drag, startPoint x: 226, startPoint y: 103, endPoint x: 108, endPoint y: 103, distance: 118.2
click at [132, 103] on div "Name Name Email Entity **** Search Display by Role All roles Client Basic Clien…" at bounding box center [500, 165] width 742 height 167
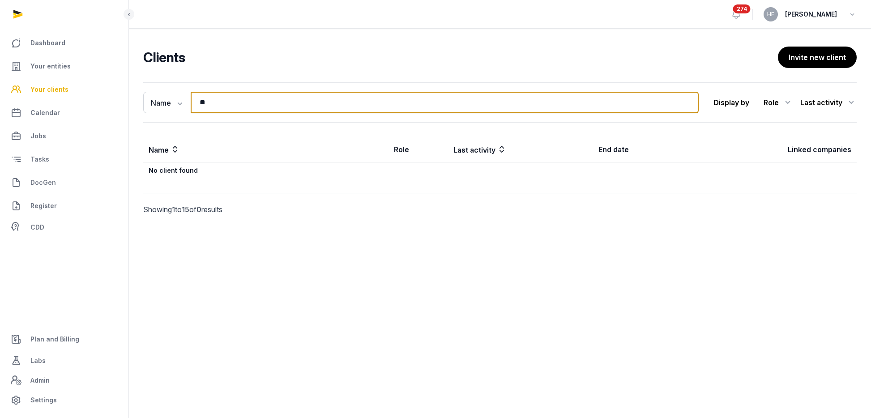
type input "*"
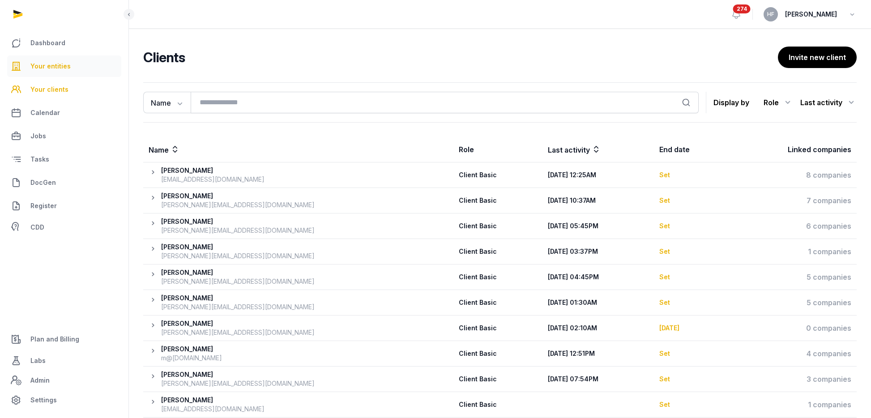
click at [48, 64] on span "Your entities" at bounding box center [50, 66] width 40 height 11
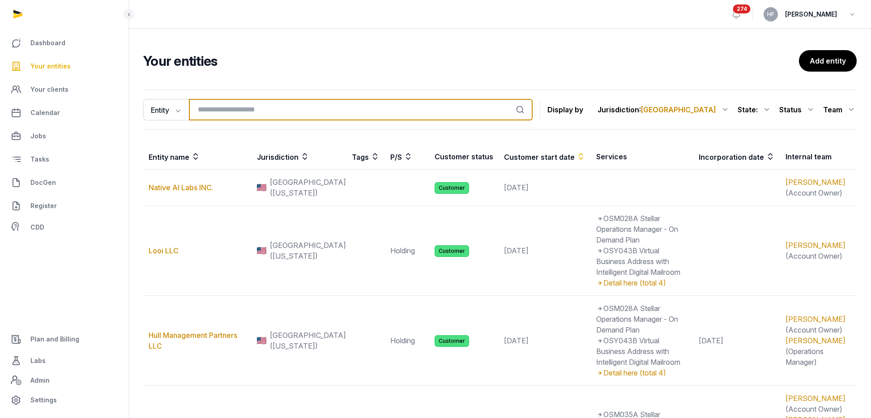
click at [279, 109] on input "search" at bounding box center [361, 109] width 344 height 21
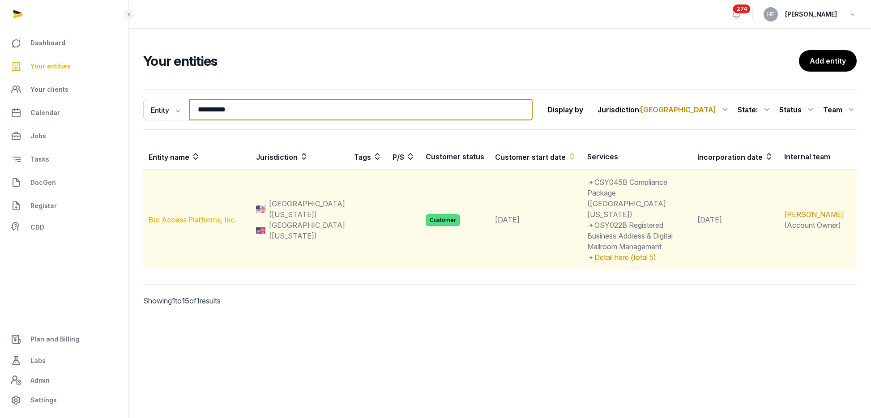
type input "**********"
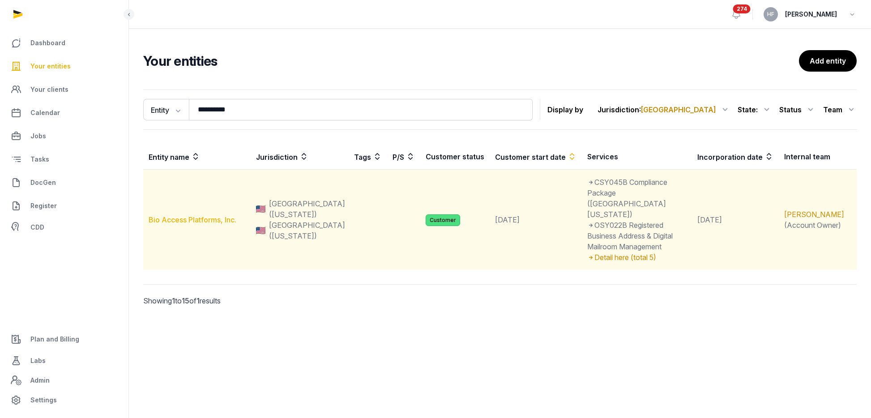
click at [223, 215] on link "Bio Access Platforms, Inc." at bounding box center [193, 219] width 88 height 9
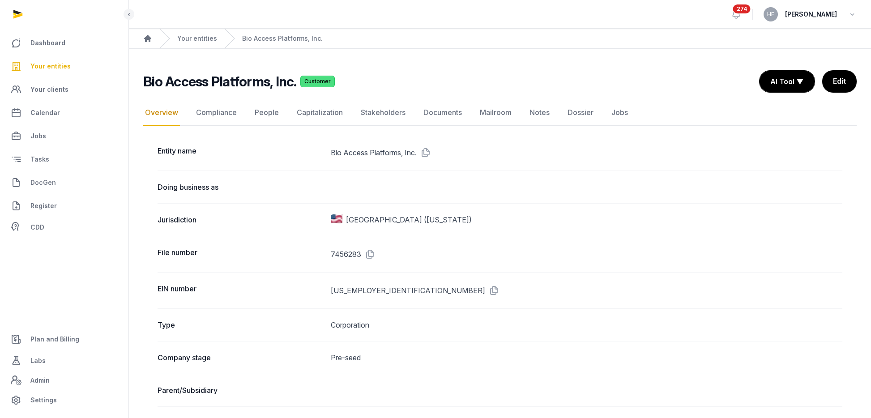
click at [59, 65] on span "Your entities" at bounding box center [50, 66] width 40 height 11
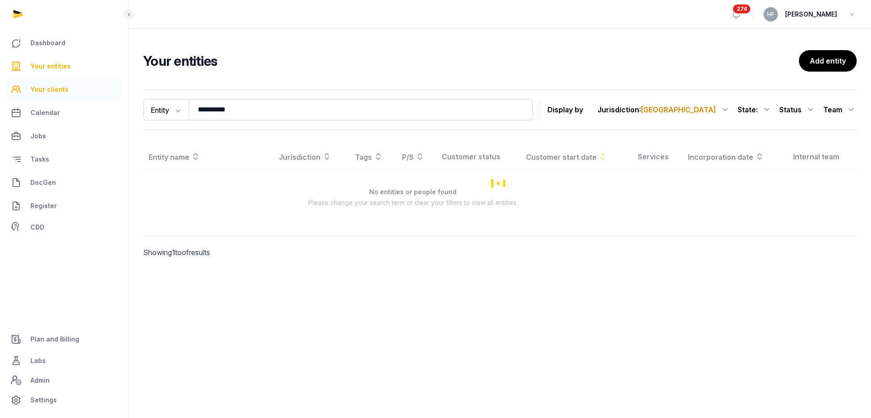
click at [56, 90] on span "Your clients" at bounding box center [49, 89] width 38 height 11
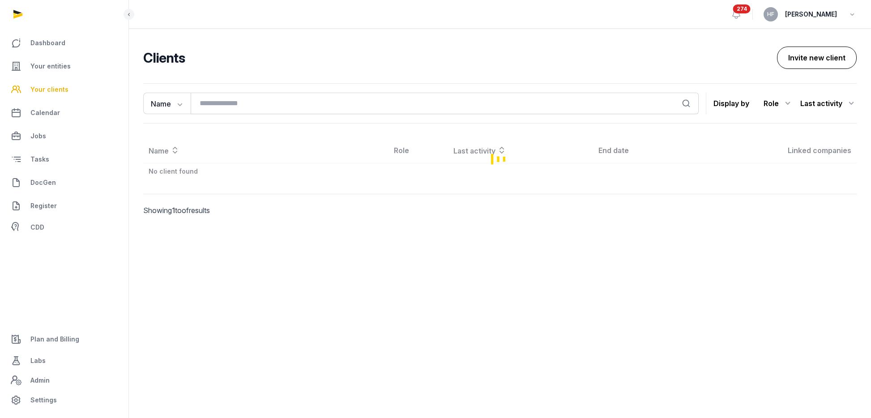
click at [805, 60] on button "Invite new client" at bounding box center [817, 58] width 80 height 22
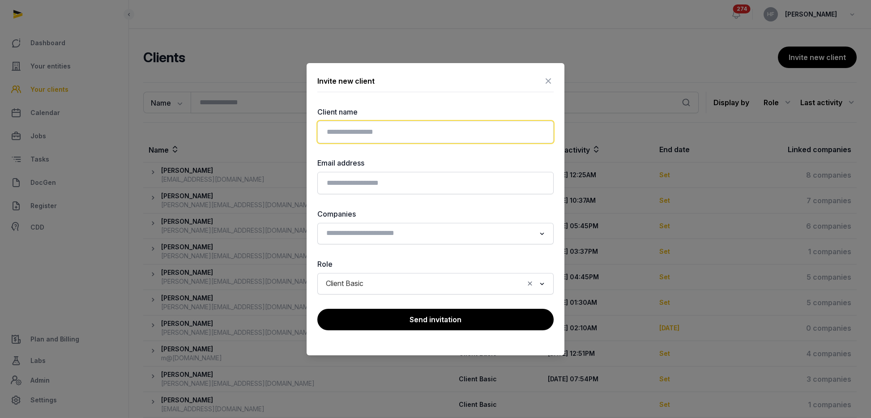
click at [389, 131] on input "text" at bounding box center [435, 132] width 236 height 22
paste input "**********"
type input "**********"
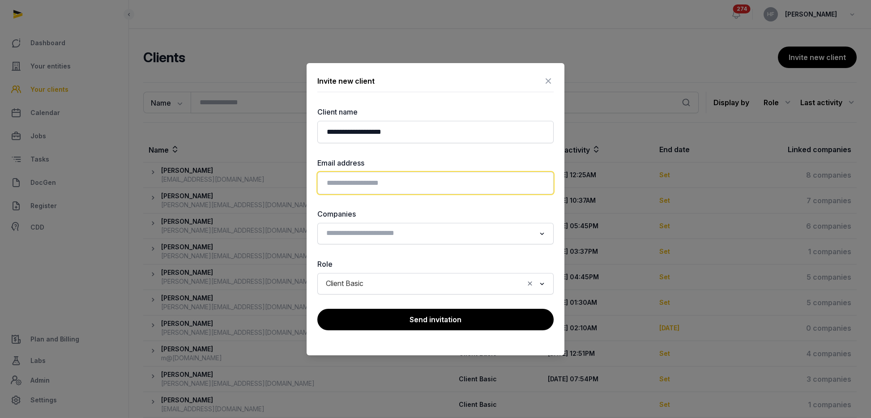
click at [387, 183] on input "email" at bounding box center [435, 183] width 236 height 22
paste input "**********"
type input "**********"
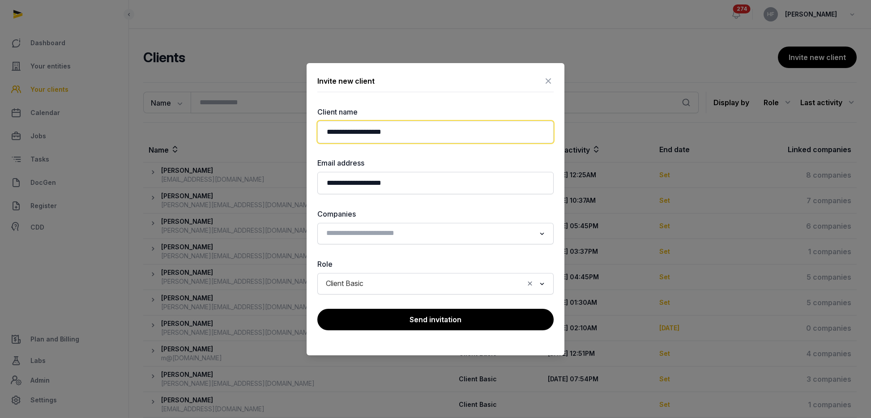
drag, startPoint x: 406, startPoint y: 136, endPoint x: 238, endPoint y: 116, distance: 169.0
click at [244, 116] on div "**********" at bounding box center [435, 209] width 871 height 418
paste input "**********"
type input "**********"
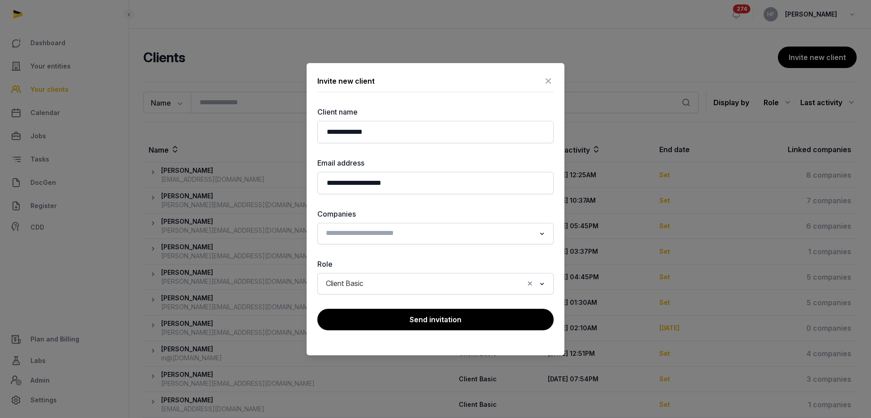
click at [376, 239] on input "Search for option" at bounding box center [429, 233] width 213 height 13
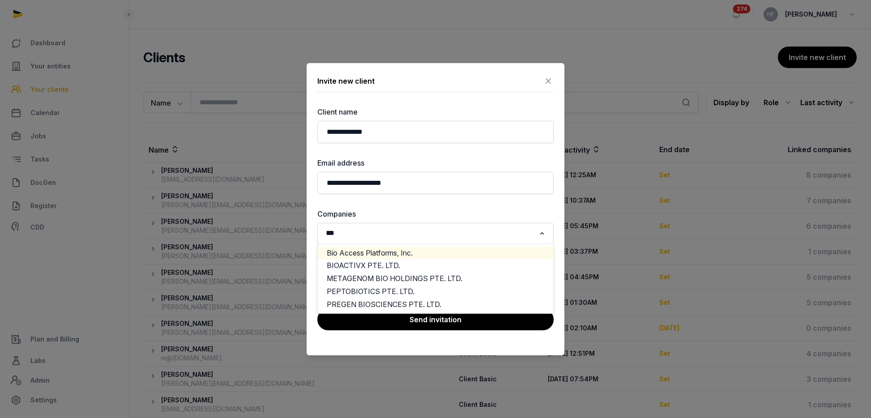
click at [420, 250] on li "Bio Access Platforms, Inc." at bounding box center [435, 253] width 235 height 13
type input "***"
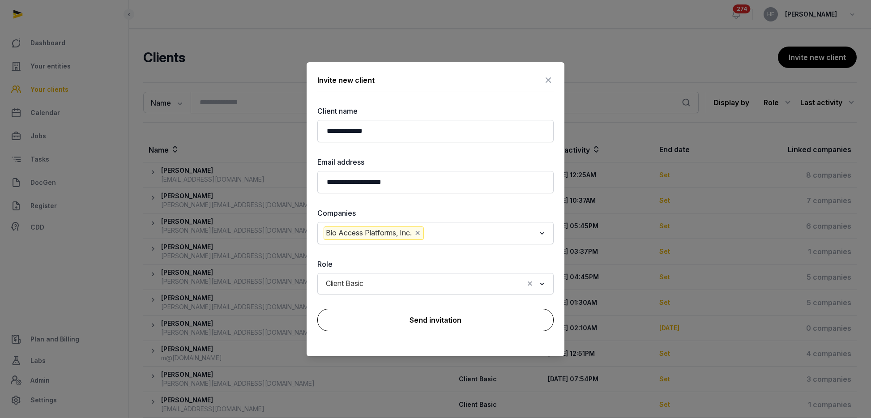
click at [416, 321] on button "Send invitation" at bounding box center [435, 320] width 236 height 22
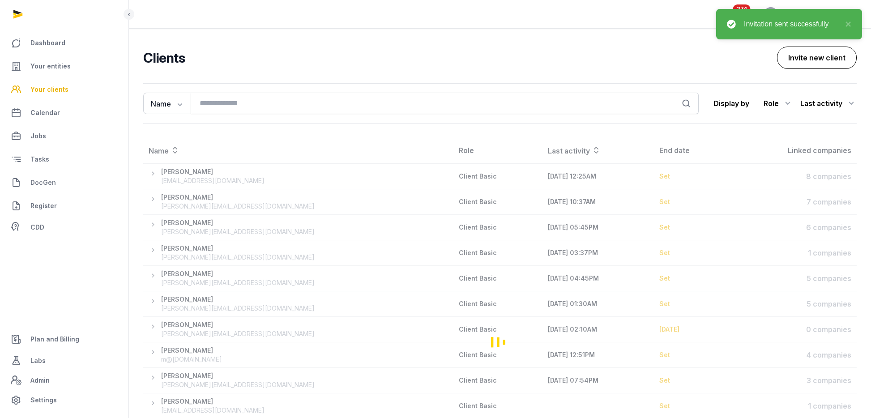
click at [825, 59] on button "Invite new client" at bounding box center [817, 58] width 80 height 22
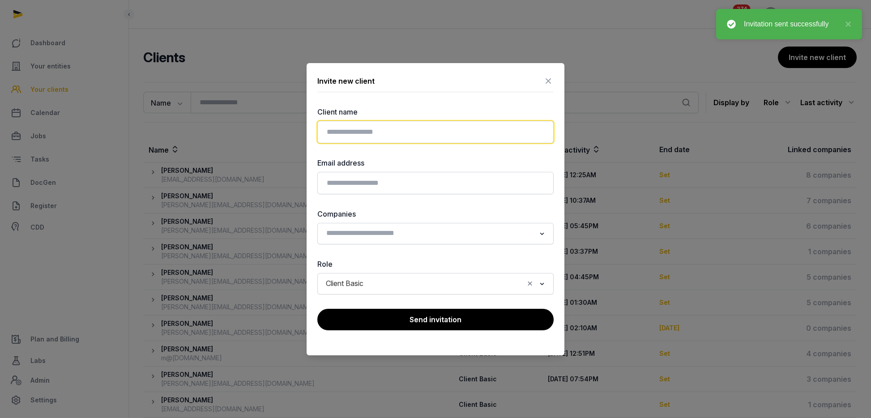
click at [446, 132] on input "text" at bounding box center [435, 132] width 236 height 22
paste input "**********"
type input "**********"
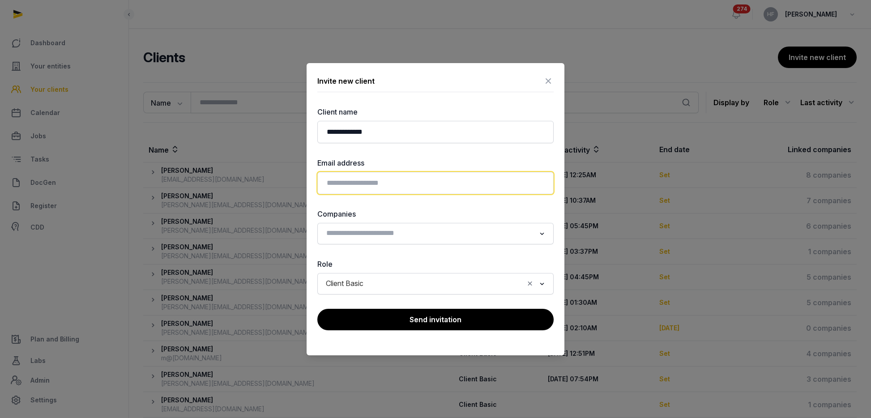
click at [380, 189] on input "email" at bounding box center [435, 183] width 236 height 22
paste input "**********"
type input "**********"
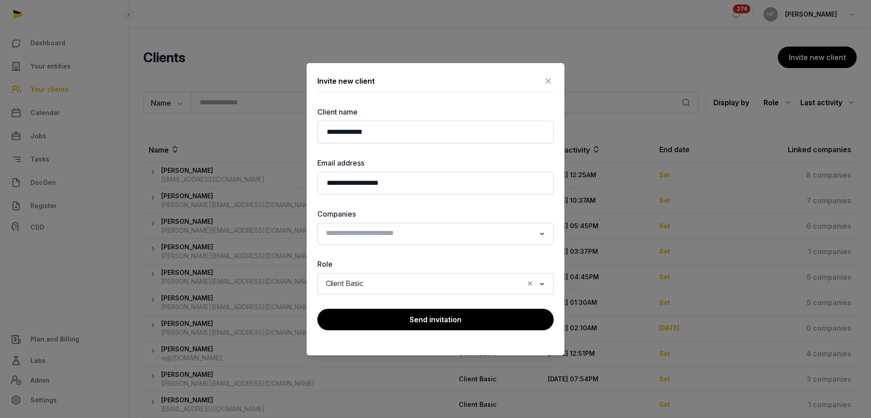
click at [399, 233] on input "Search for option" at bounding box center [429, 233] width 213 height 13
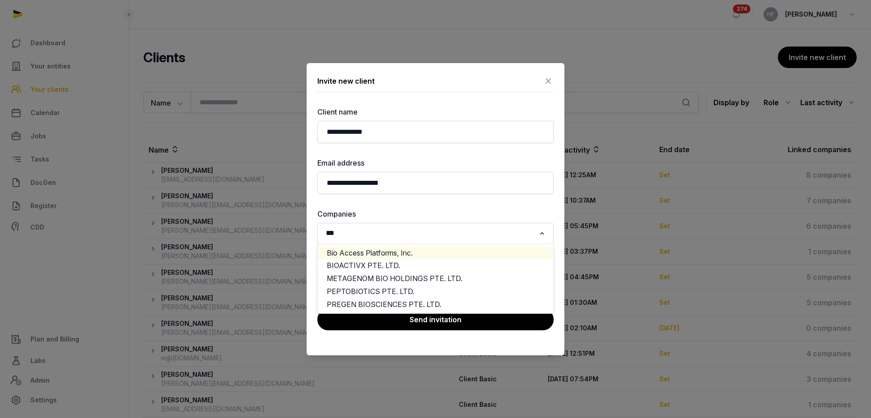
click at [439, 254] on li "Bio Access Platforms, Inc." at bounding box center [435, 253] width 235 height 13
type input "***"
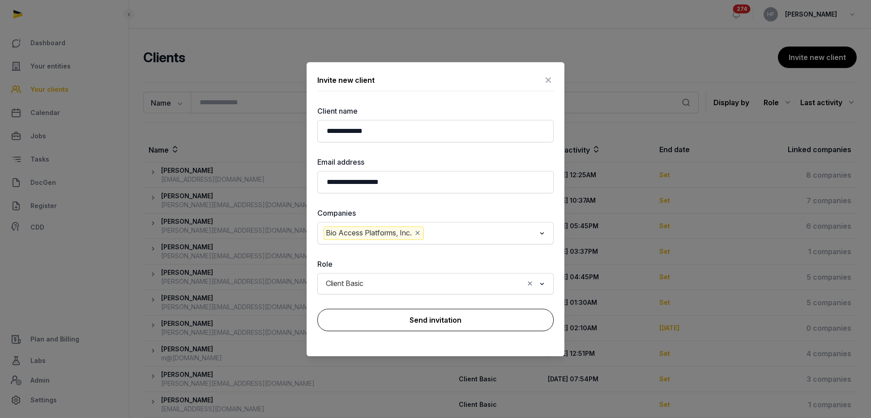
click at [418, 318] on button "Send invitation" at bounding box center [435, 320] width 236 height 22
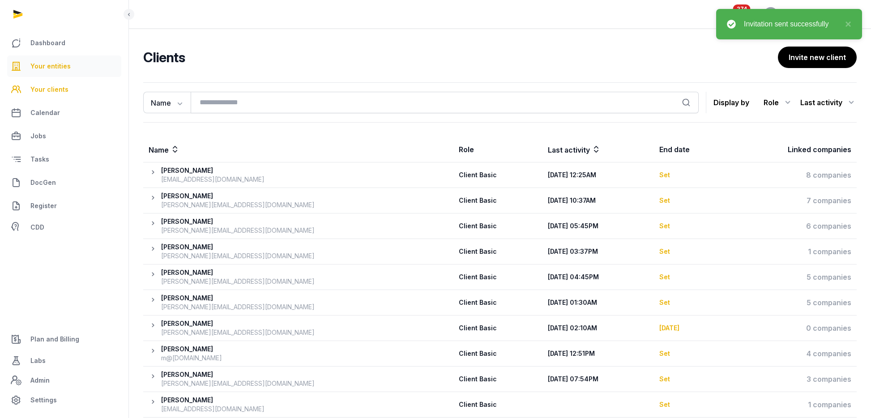
click at [45, 61] on span "Your entities" at bounding box center [50, 66] width 40 height 11
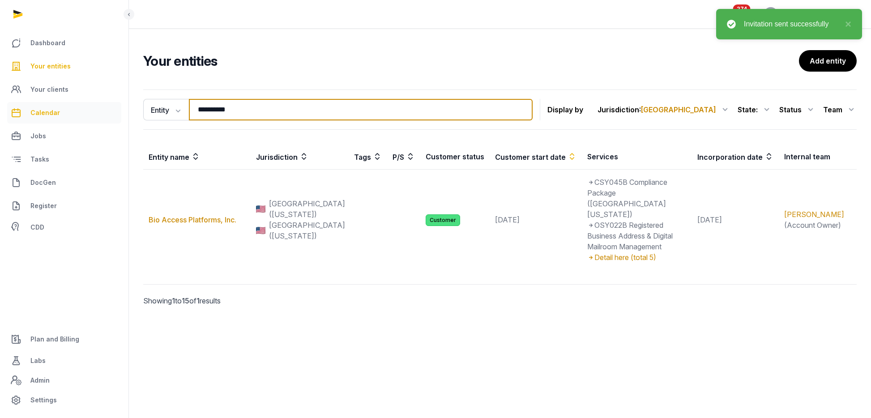
drag, startPoint x: 244, startPoint y: 109, endPoint x: 15, endPoint y: 120, distance: 229.4
click at [41, 111] on div "**********" at bounding box center [435, 209] width 871 height 418
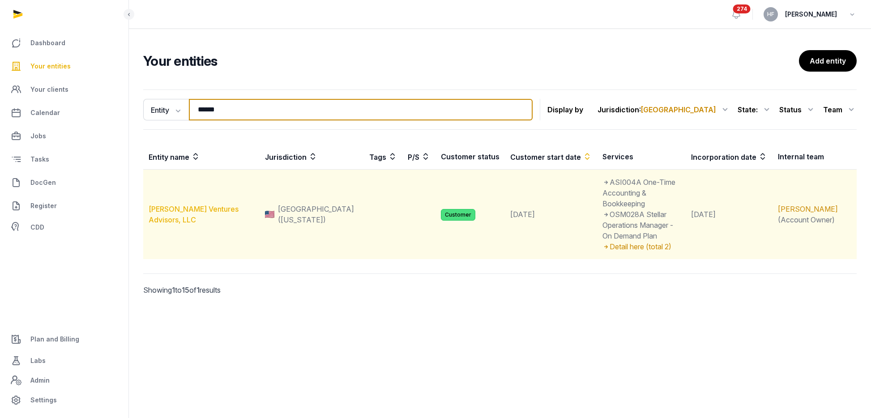
type input "******"
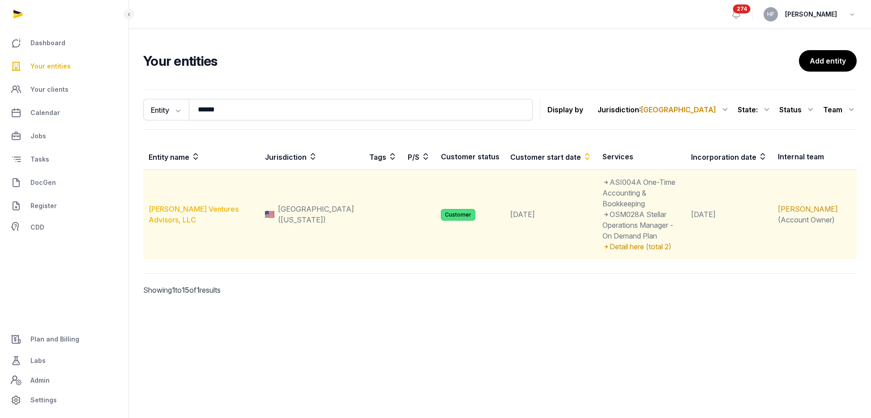
click at [183, 205] on link "[PERSON_NAME] Ventures Advisors, LLC" at bounding box center [194, 215] width 90 height 20
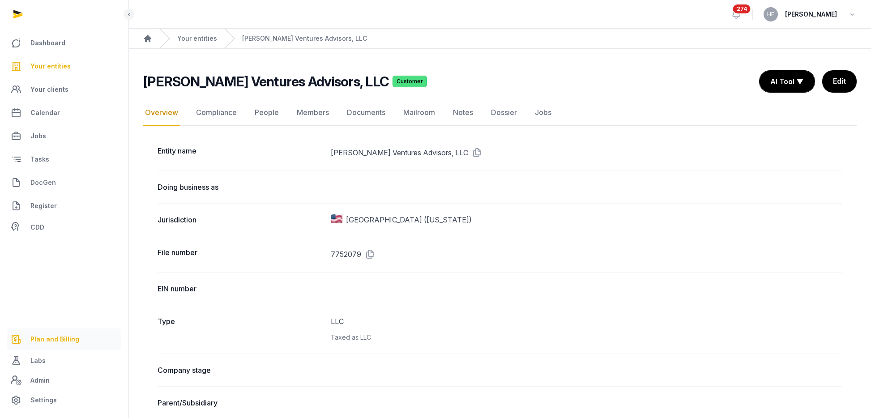
click at [53, 336] on span "Plan and Billing" at bounding box center [54, 339] width 49 height 11
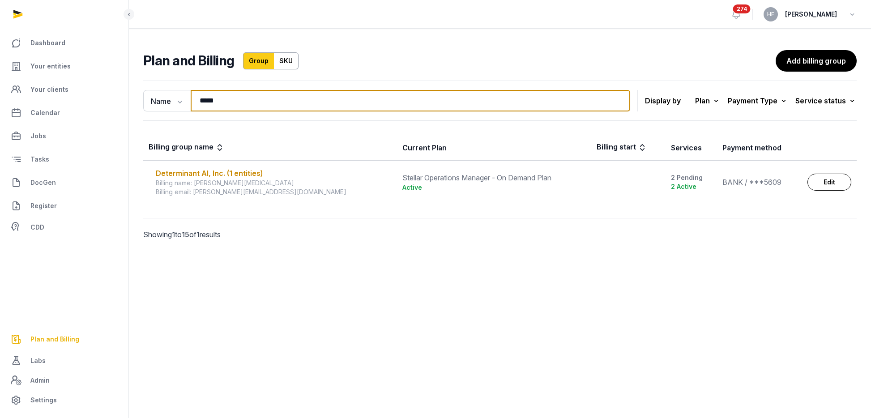
drag, startPoint x: 239, startPoint y: 99, endPoint x: 138, endPoint y: 98, distance: 100.3
click at [138, 98] on div "Name Name Email ***** Search Display by Plan All plans On Demand Plan Scale Pla…" at bounding box center [500, 173] width 742 height 192
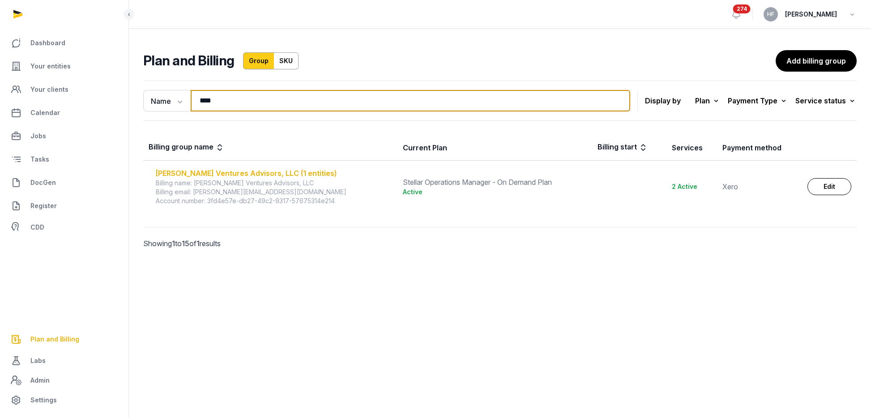
type input "****"
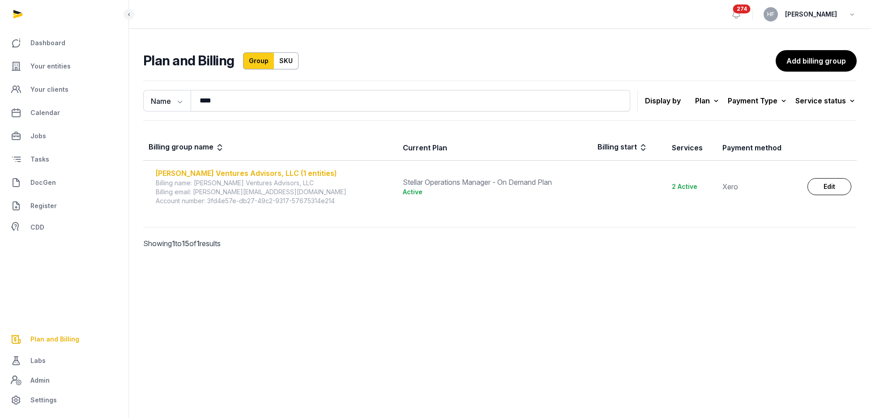
click at [289, 174] on div "[PERSON_NAME] Ventures Advisors, LLC (1 entities)" at bounding box center [274, 173] width 236 height 11
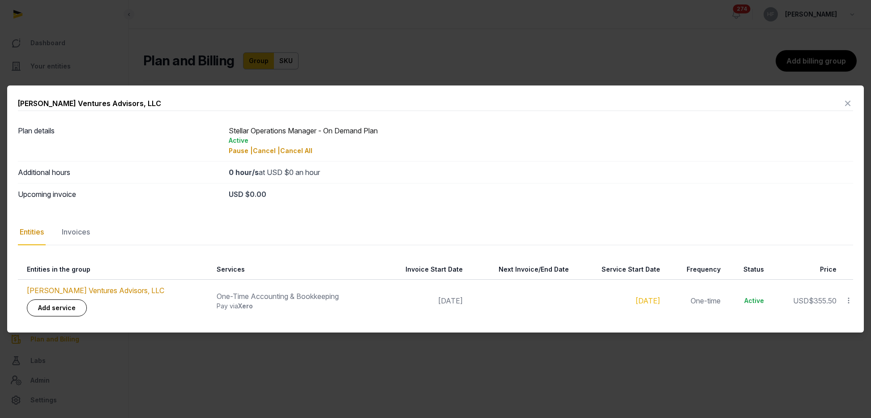
click at [852, 101] on icon at bounding box center [847, 103] width 11 height 14
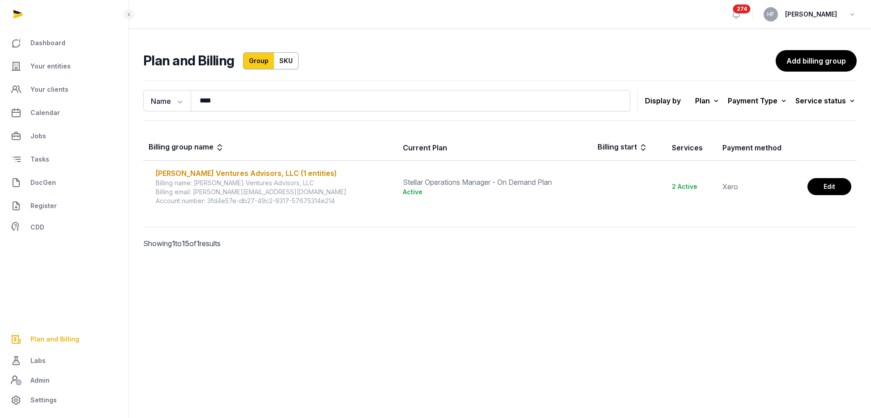
click at [830, 186] on link "Edit" at bounding box center [830, 186] width 44 height 17
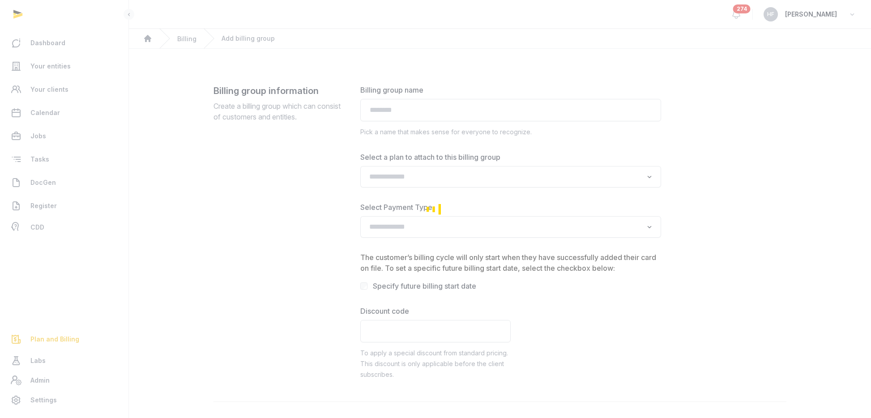
type input "**********"
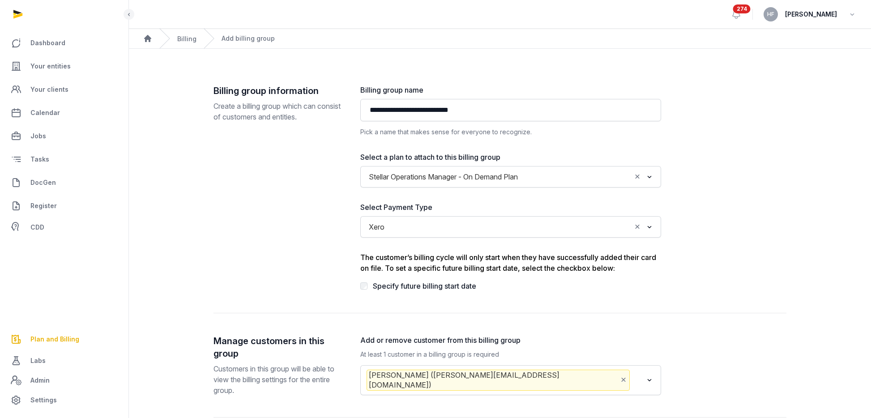
click at [420, 229] on input "Search for option" at bounding box center [510, 227] width 243 height 13
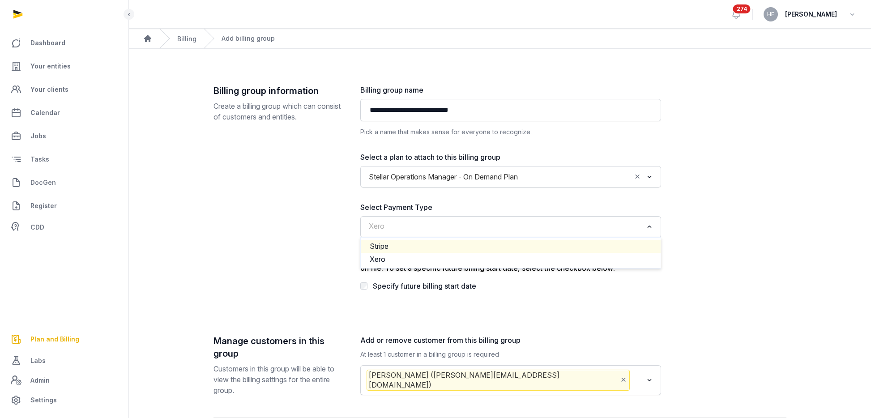
click at [398, 246] on li "Stripe" at bounding box center [511, 246] width 300 height 13
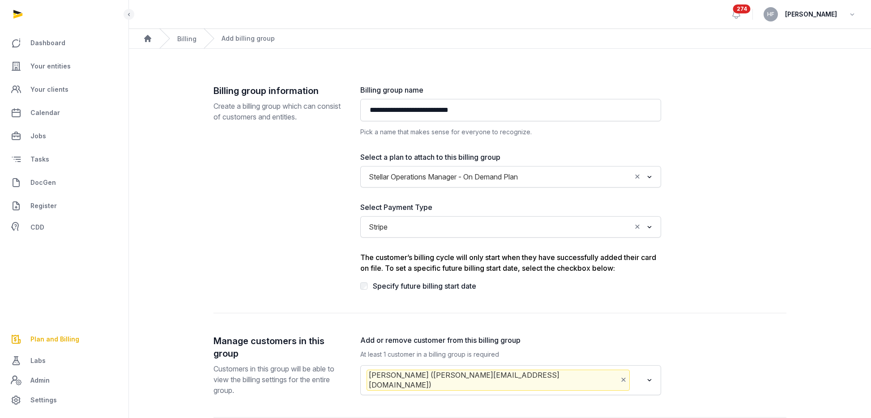
click at [273, 205] on div "Billing group information Create a billing group which can consist of customers…" at bounding box center [280, 188] width 133 height 207
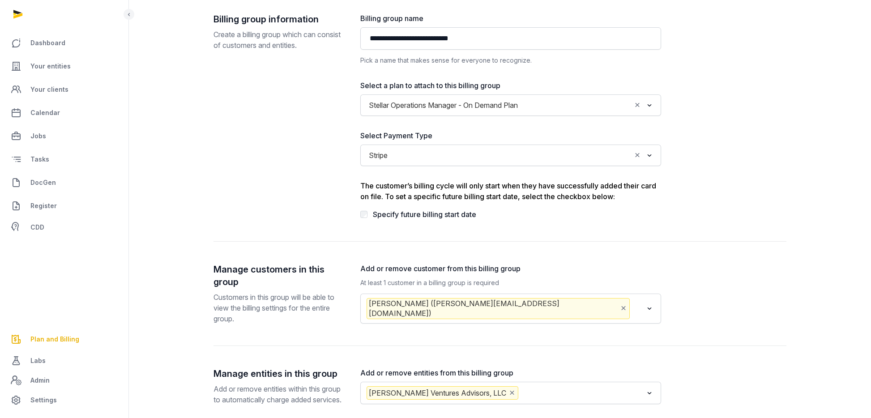
scroll to position [142, 0]
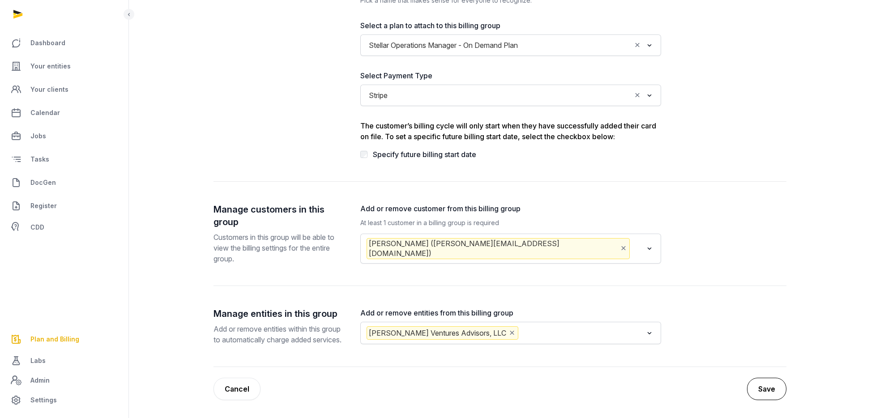
click at [785, 389] on button "Save" at bounding box center [766, 389] width 39 height 22
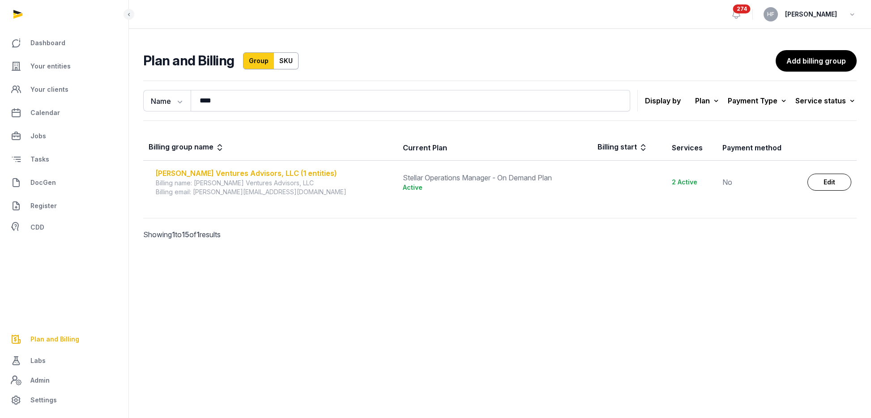
click at [254, 168] on div "[PERSON_NAME] Ventures Advisors, LLC (1 entities)" at bounding box center [274, 173] width 236 height 11
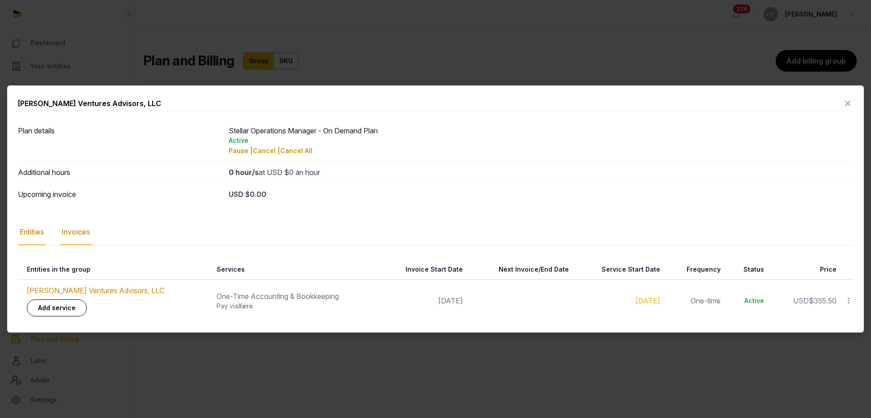
click at [78, 234] on div "Invoices" at bounding box center [76, 232] width 32 height 26
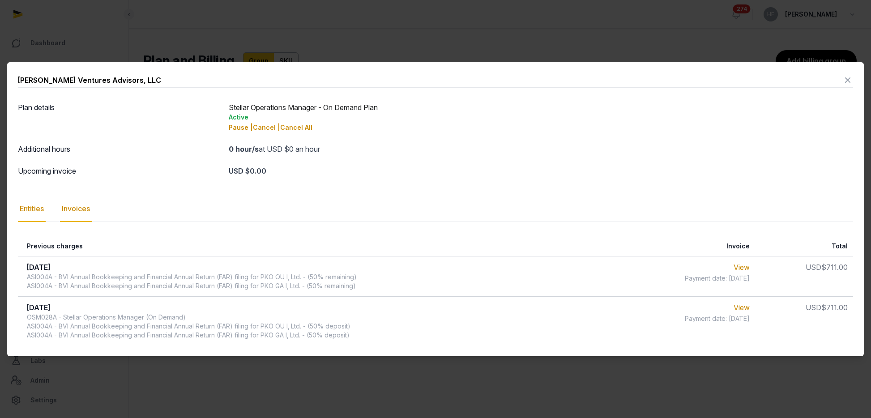
click at [38, 209] on div "Entities" at bounding box center [32, 209] width 28 height 26
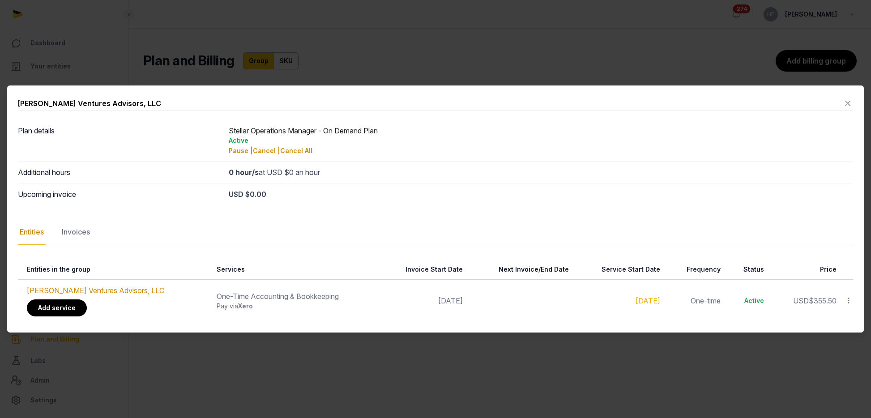
click at [66, 309] on link "Add service" at bounding box center [57, 307] width 60 height 17
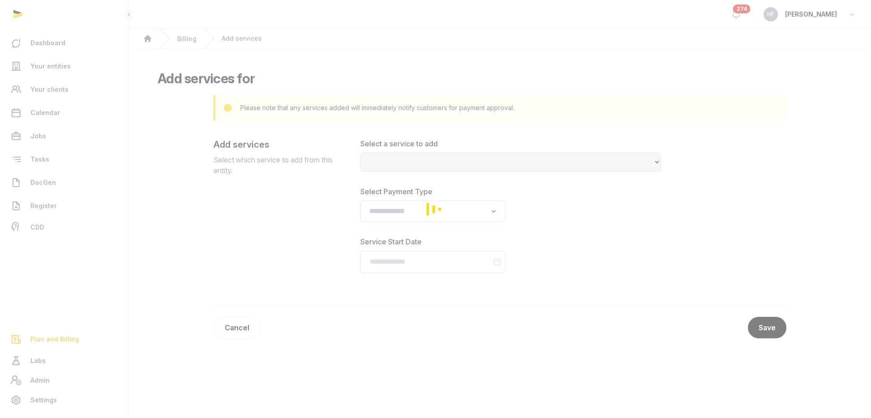
select select
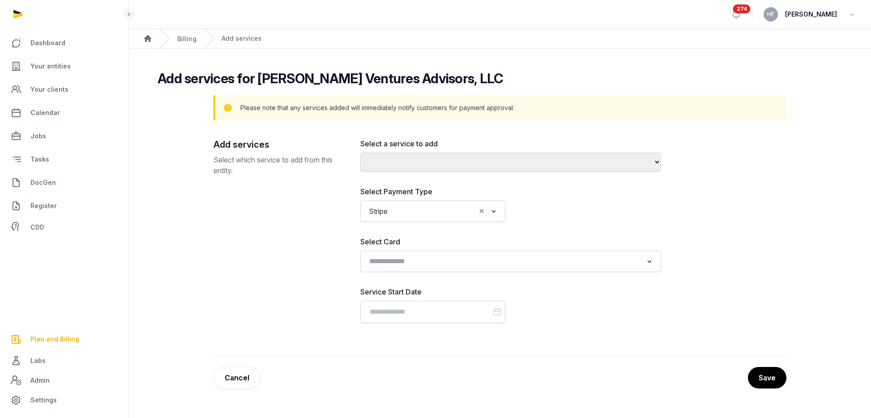
click at [444, 146] on label "Select a service to add" at bounding box center [510, 143] width 301 height 11
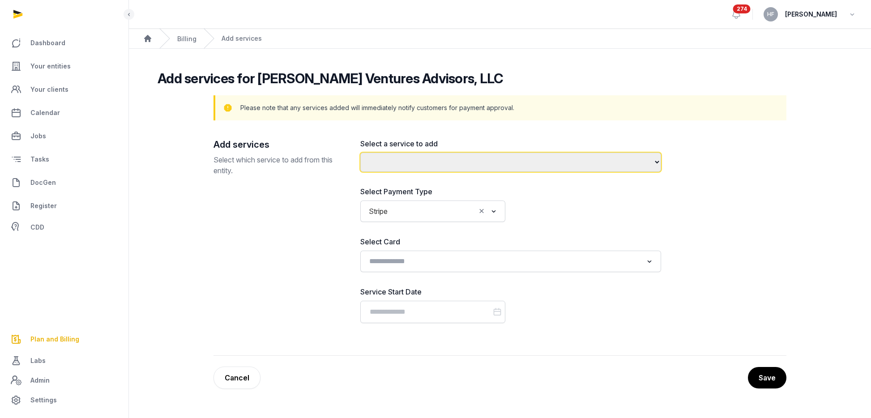
click at [444, 156] on select "**********" at bounding box center [510, 162] width 301 height 19
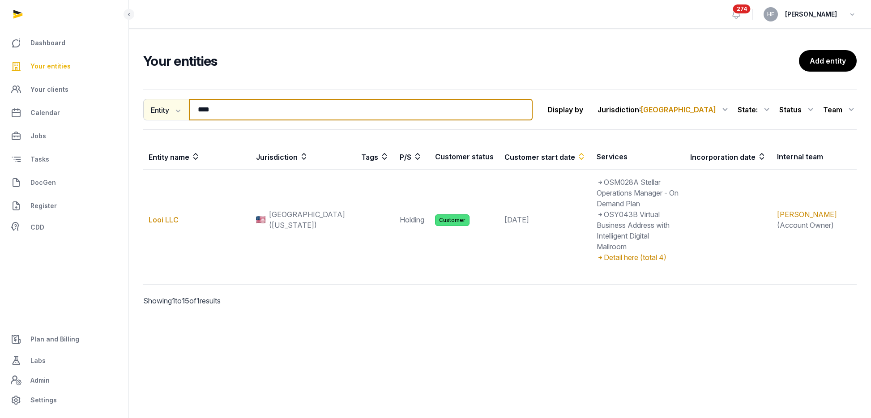
drag, startPoint x: 236, startPoint y: 107, endPoint x: 159, endPoint y: 105, distance: 77.0
click at [159, 105] on div "Entity Entity People Tags Services **** Search" at bounding box center [337, 109] width 389 height 21
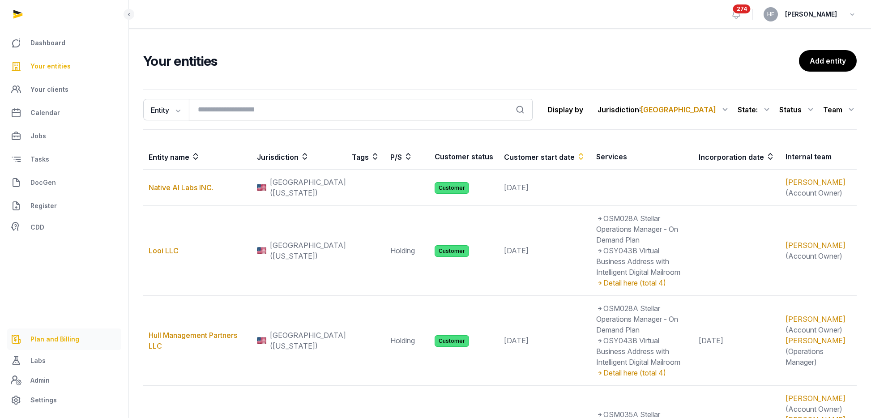
click at [62, 342] on span "Plan and Billing" at bounding box center [54, 339] width 49 height 11
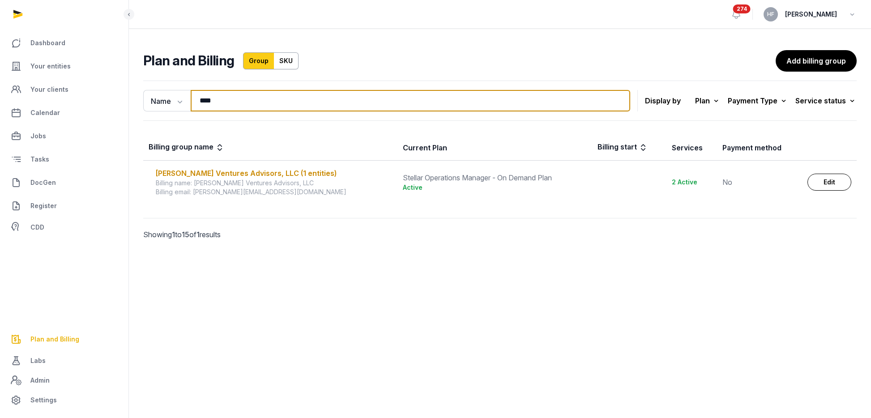
drag, startPoint x: 218, startPoint y: 103, endPoint x: 136, endPoint y: 103, distance: 82.4
click at [141, 103] on div "Name Name Email **** Search Display by Plan All plans On Demand Plan Scale Plan…" at bounding box center [500, 173] width 742 height 192
type input "*****"
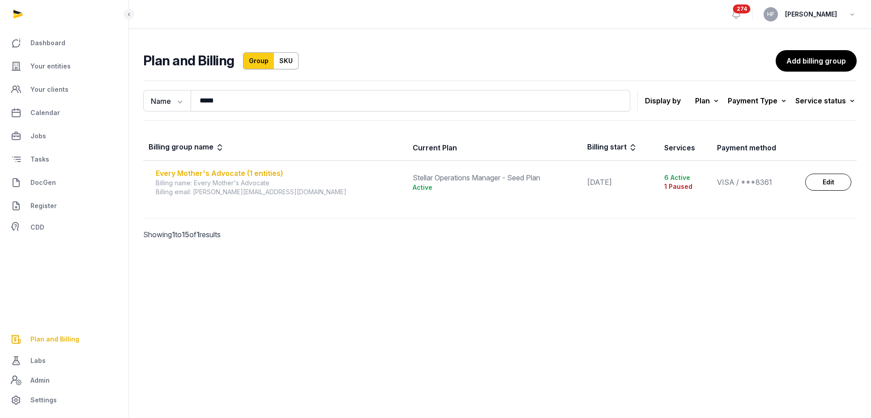
click at [242, 174] on div "Every Mother's Advocate (1 entities)" at bounding box center [279, 173] width 246 height 11
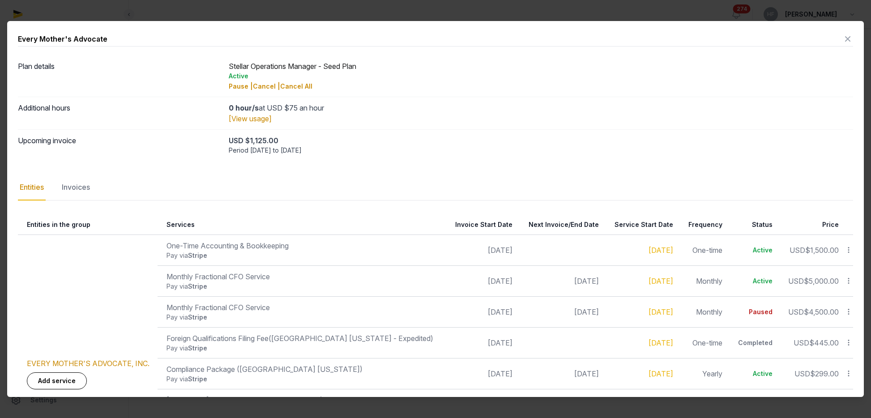
scroll to position [126, 0]
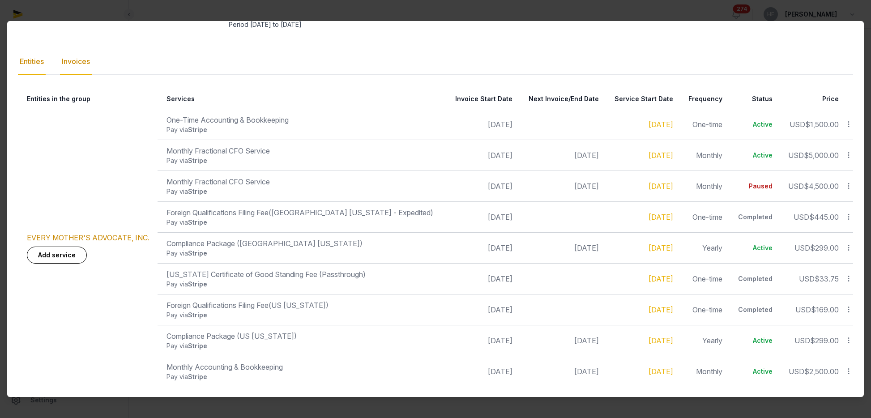
click at [81, 57] on div "Invoices" at bounding box center [76, 62] width 32 height 26
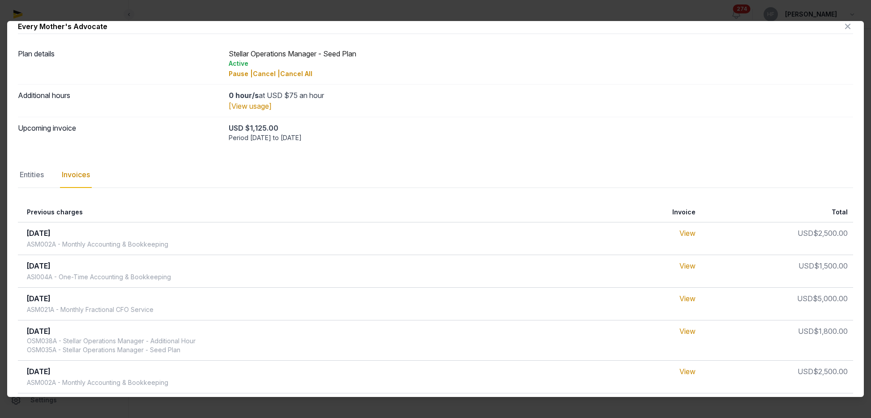
scroll to position [0, 0]
